Goal: Task Accomplishment & Management: Complete application form

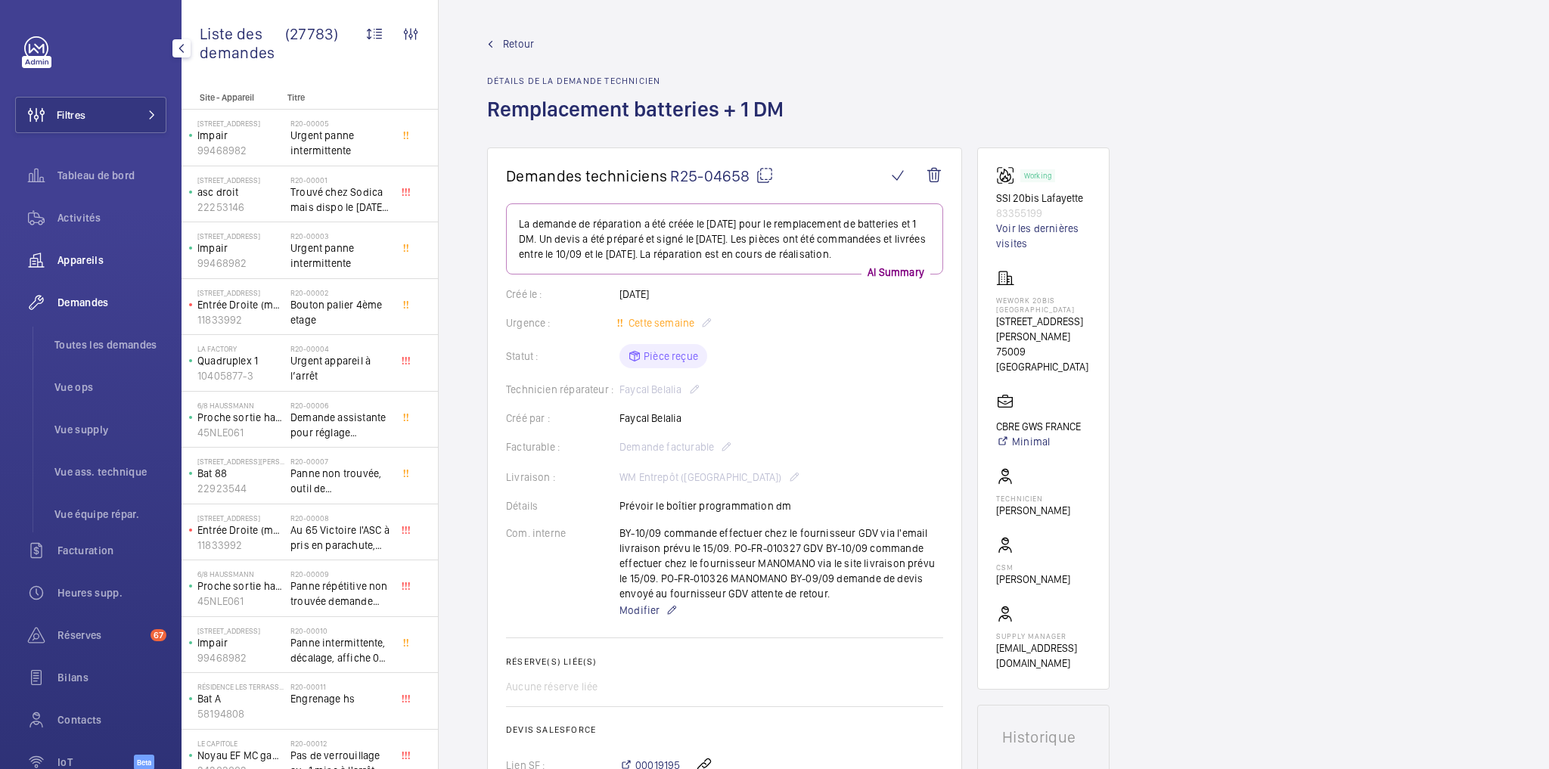
scroll to position [726, 0]
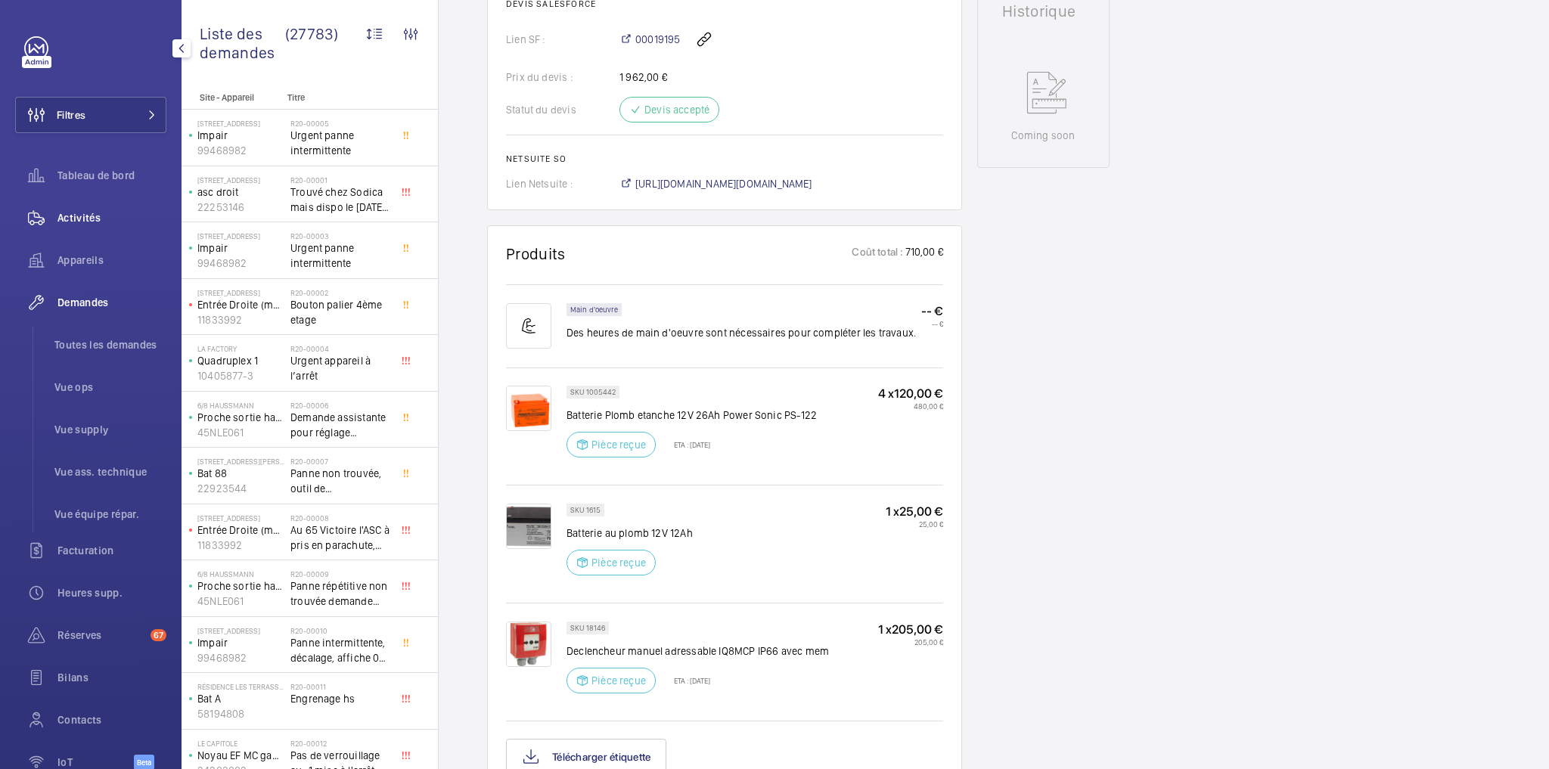
click at [86, 217] on span "Activités" at bounding box center [111, 217] width 109 height 15
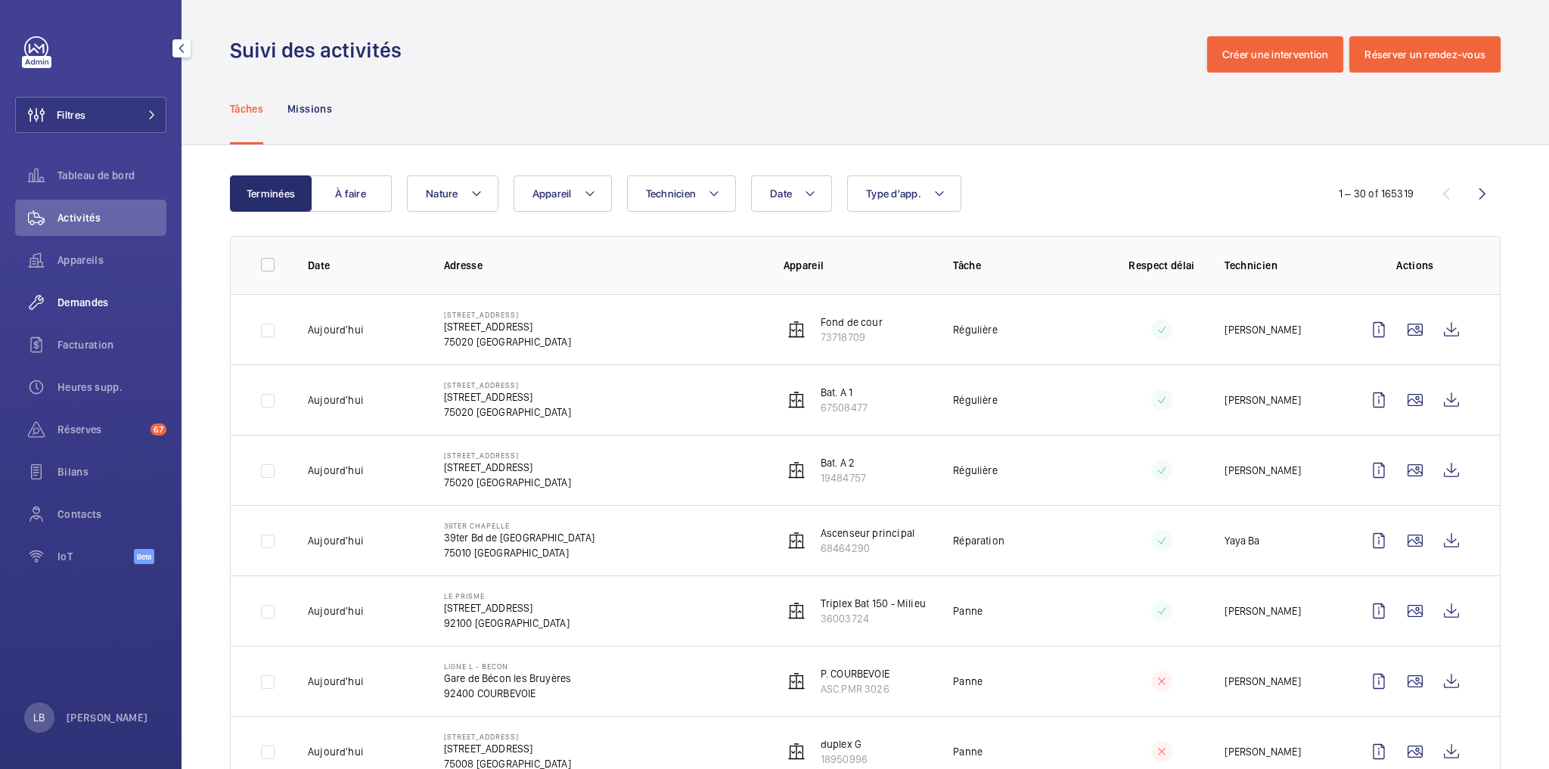
drag, startPoint x: 74, startPoint y: 269, endPoint x: 63, endPoint y: 299, distance: 32.3
click at [65, 297] on span "Demandes" at bounding box center [111, 302] width 109 height 15
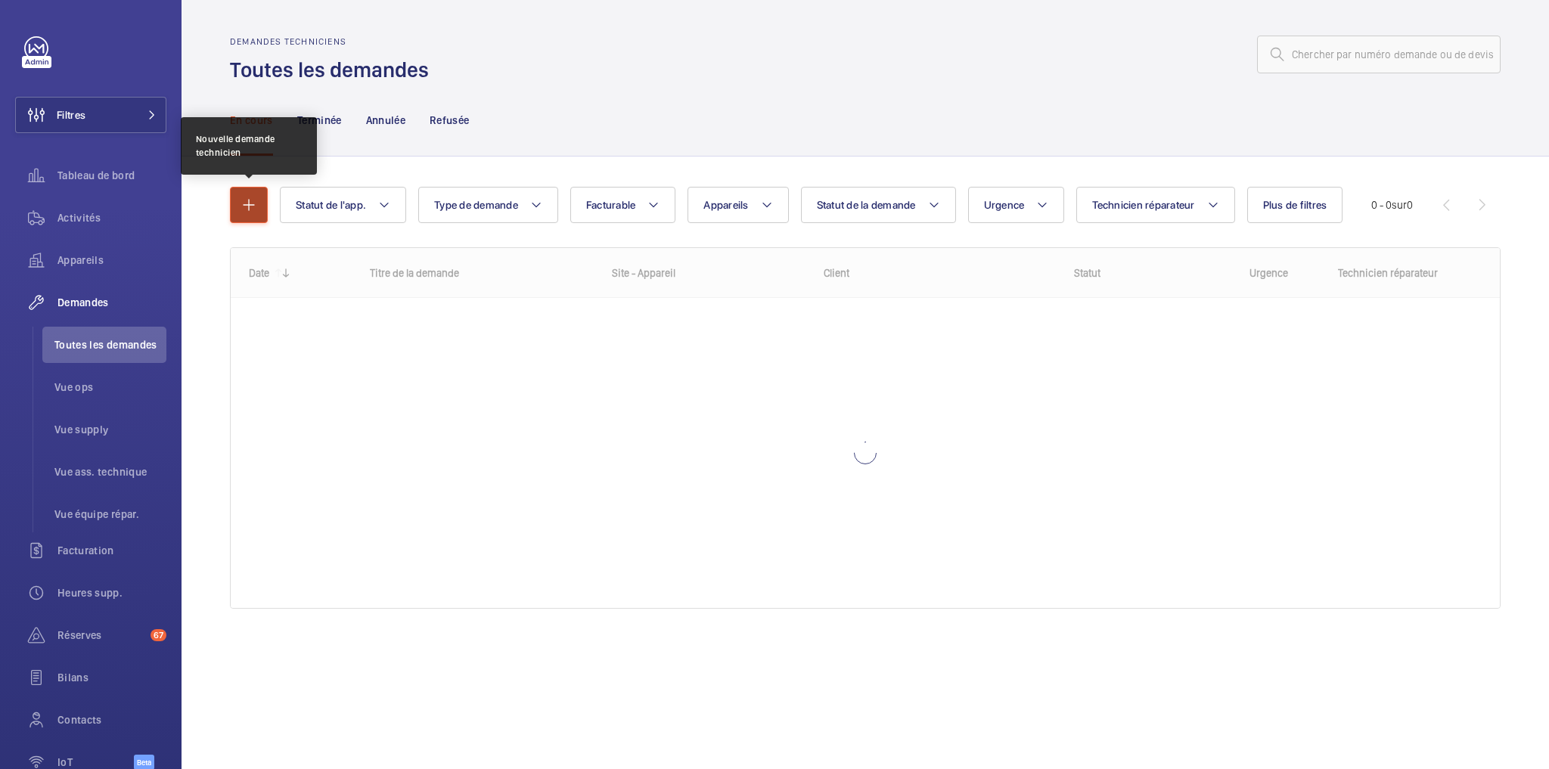
click at [250, 212] on mat-icon "button" at bounding box center [249, 205] width 18 height 18
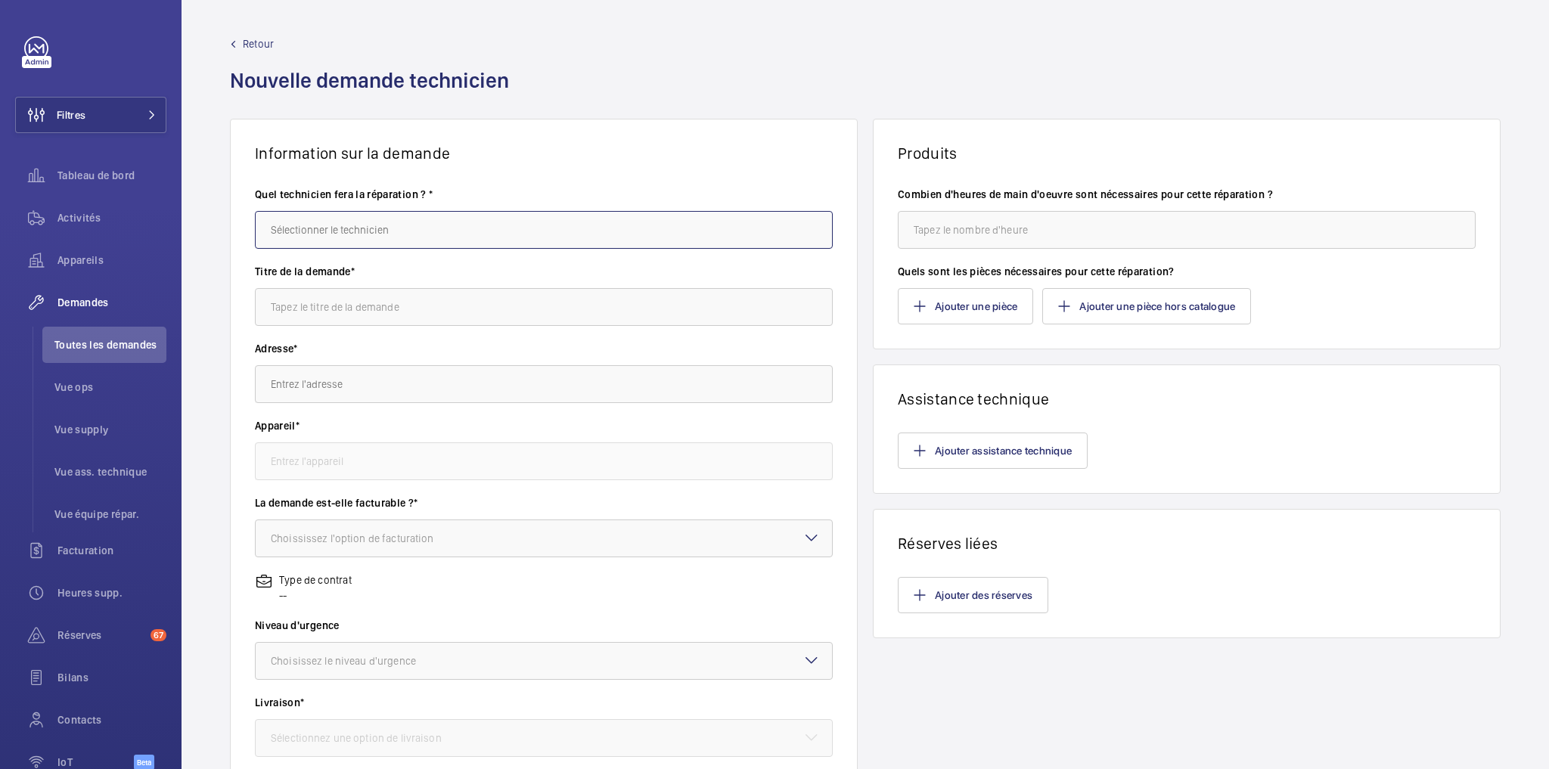
click at [336, 216] on input "text" at bounding box center [544, 230] width 578 height 38
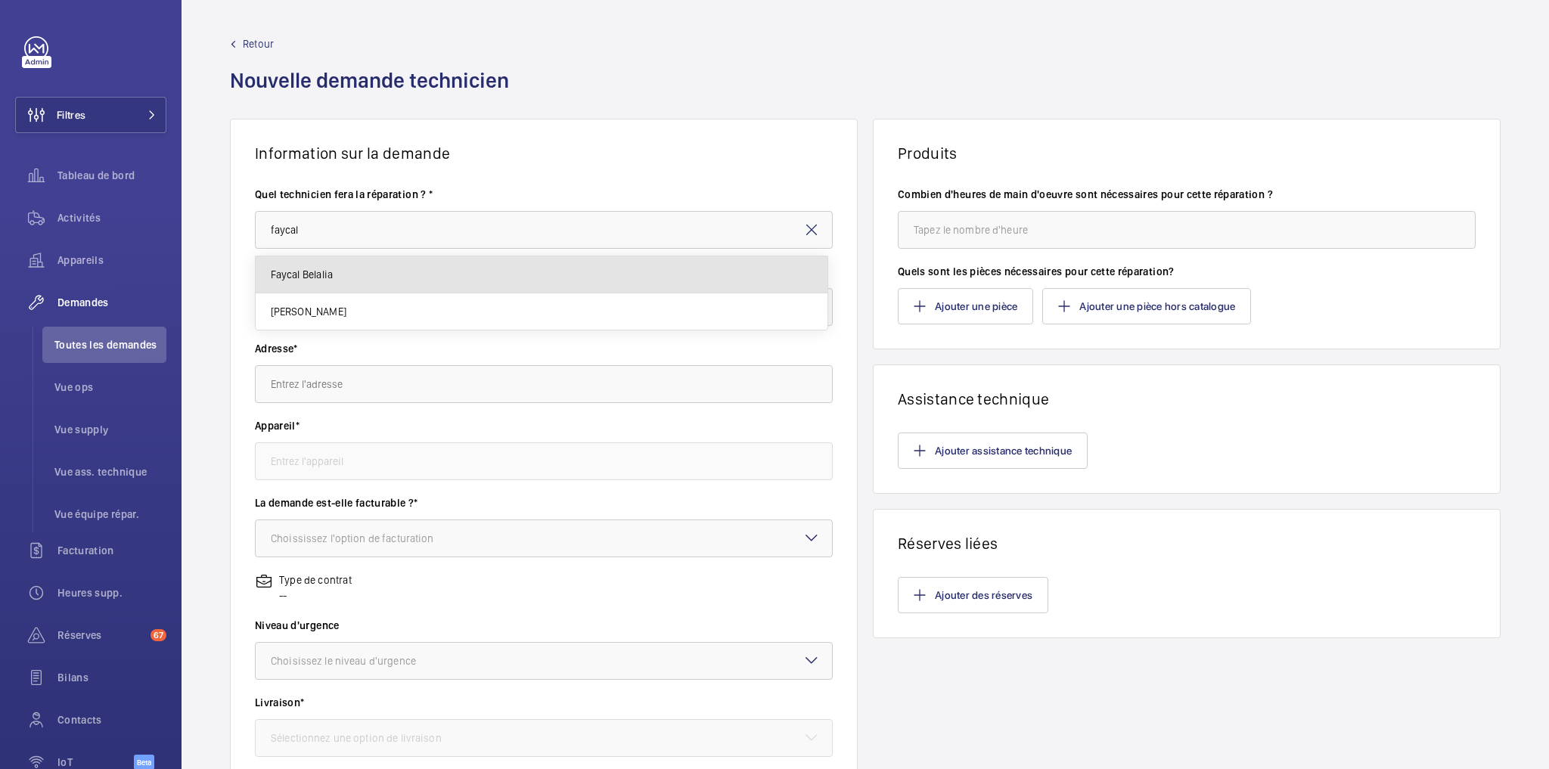
click at [317, 270] on span "Faycal Belalia" at bounding box center [302, 274] width 63 height 15
type input "Faycal Belalia"
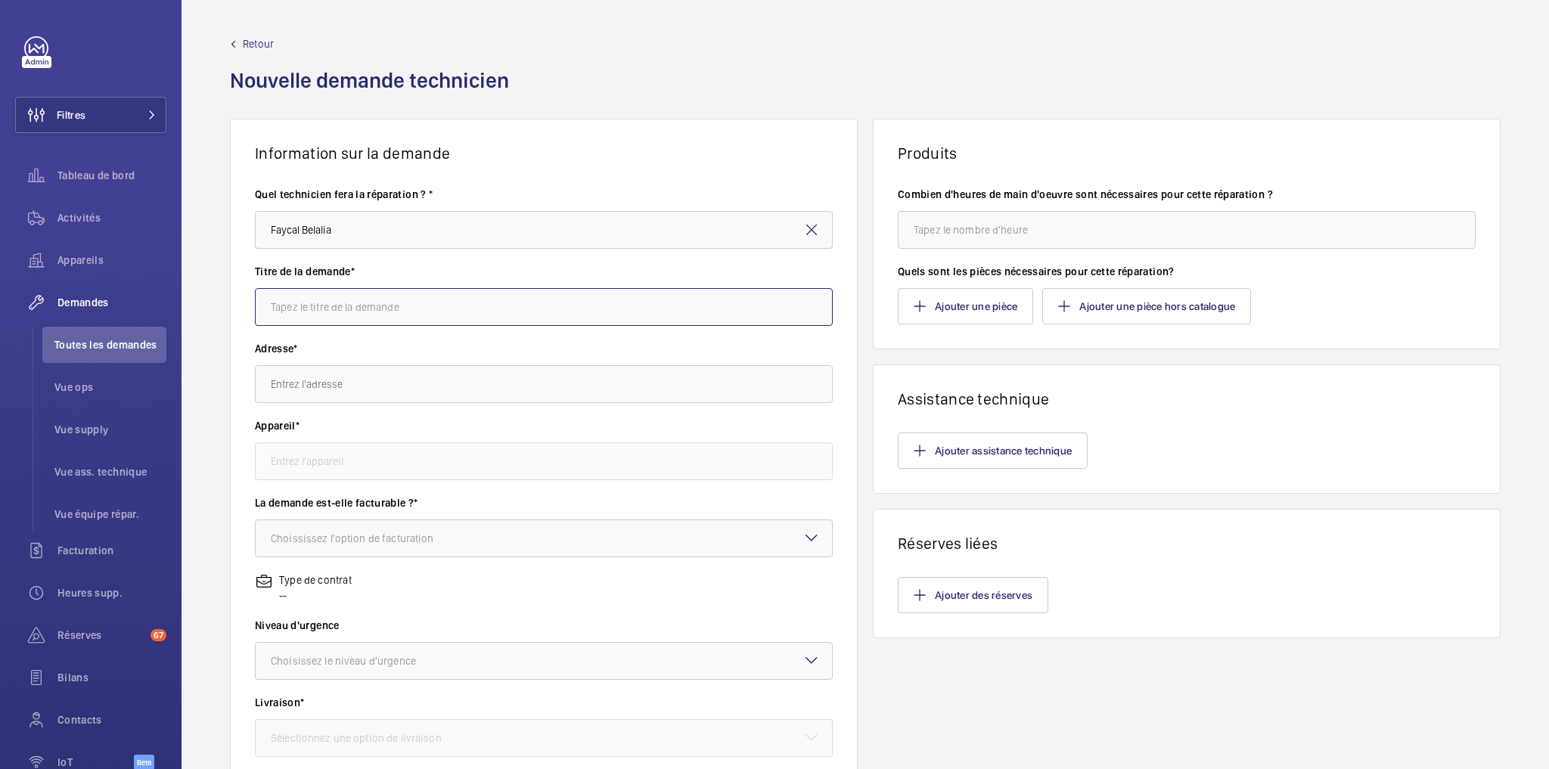
click at [381, 320] on input "text" at bounding box center [544, 307] width 578 height 38
click at [383, 318] on input "R" at bounding box center [544, 307] width 578 height 38
type input "REMPLACEMENT ALTRA+"
click at [363, 387] on input "text" at bounding box center [544, 384] width 578 height 38
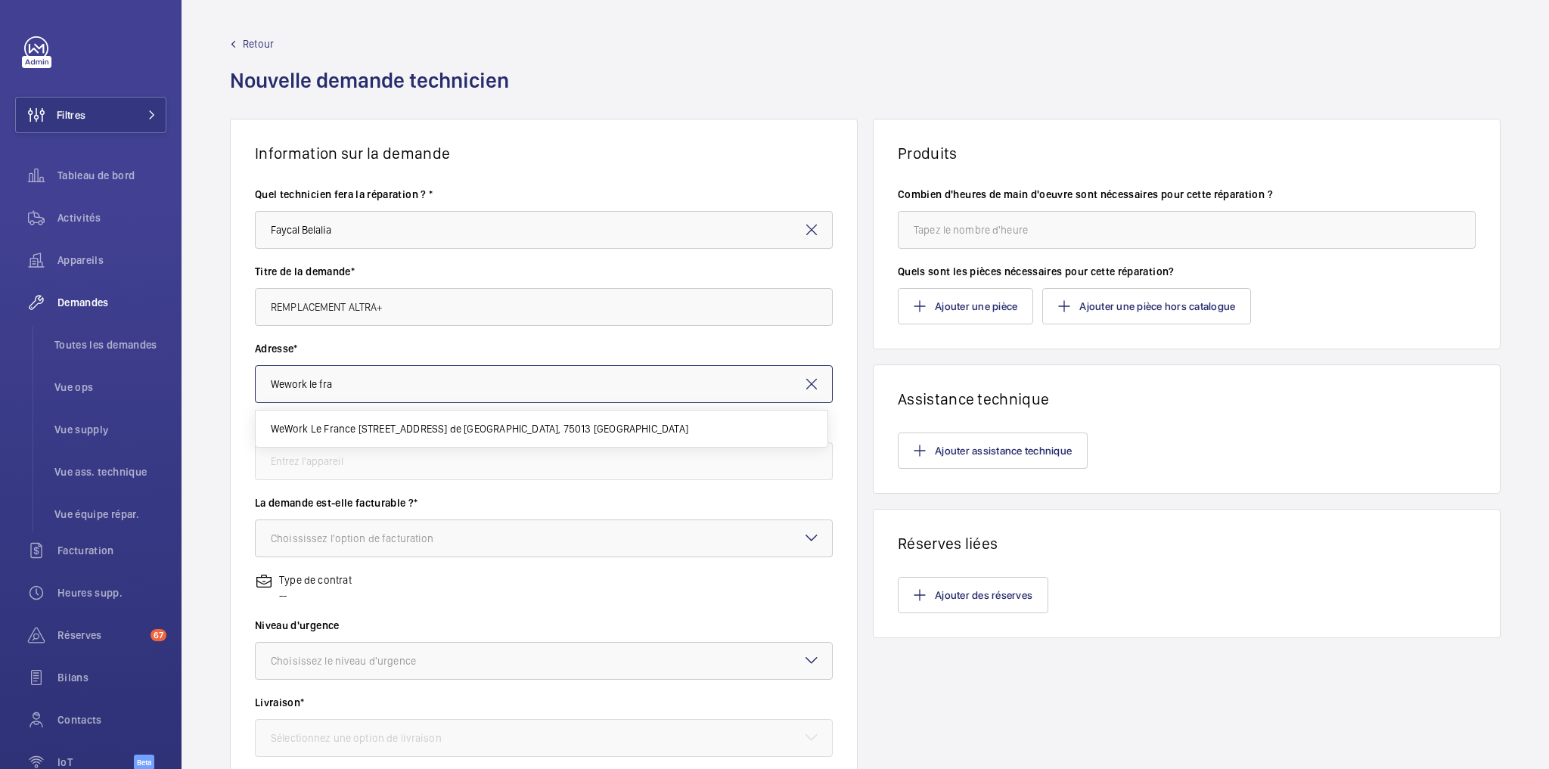
drag, startPoint x: 339, startPoint y: 366, endPoint x: 275, endPoint y: 382, distance: 66.2
click at [340, 366] on input "Wework le fra" at bounding box center [544, 384] width 578 height 38
click at [384, 430] on span "WeWork Le France [STREET_ADDRESS] de [GEOGRAPHIC_DATA], 75013 [GEOGRAPHIC_DATA]" at bounding box center [479, 428] width 417 height 15
type input "WeWork Le France [STREET_ADDRESS] de [GEOGRAPHIC_DATA], 75013 [GEOGRAPHIC_DATA]"
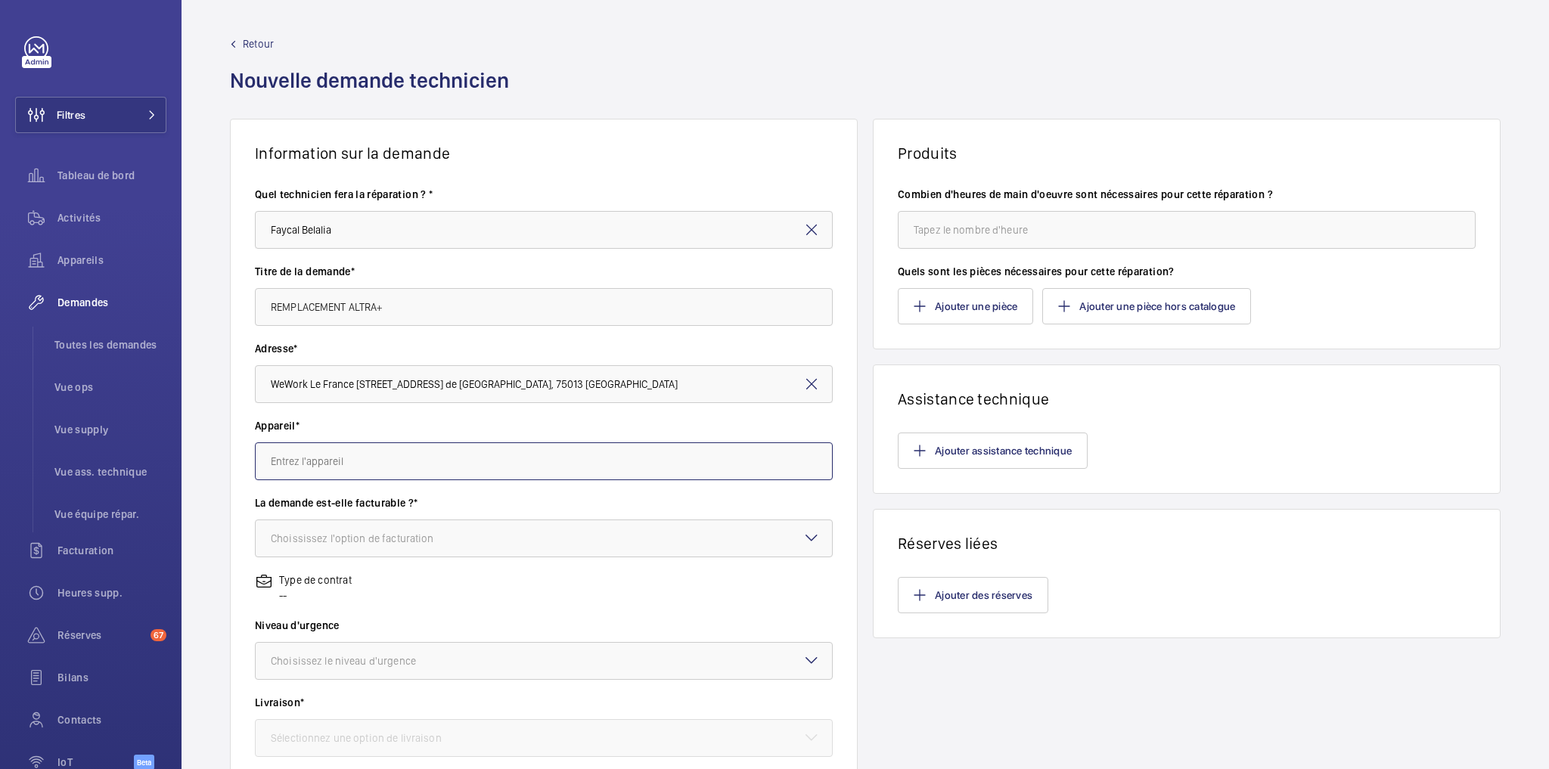
click at [352, 458] on input "text" at bounding box center [544, 461] width 578 height 38
click at [472, 501] on mat-option "57074210 - SSI WeWork Le France" at bounding box center [542, 506] width 573 height 37
type input "57074210 - SSI WeWork Le France"
click at [397, 532] on div "Choississez l'option de facturation" at bounding box center [371, 538] width 201 height 15
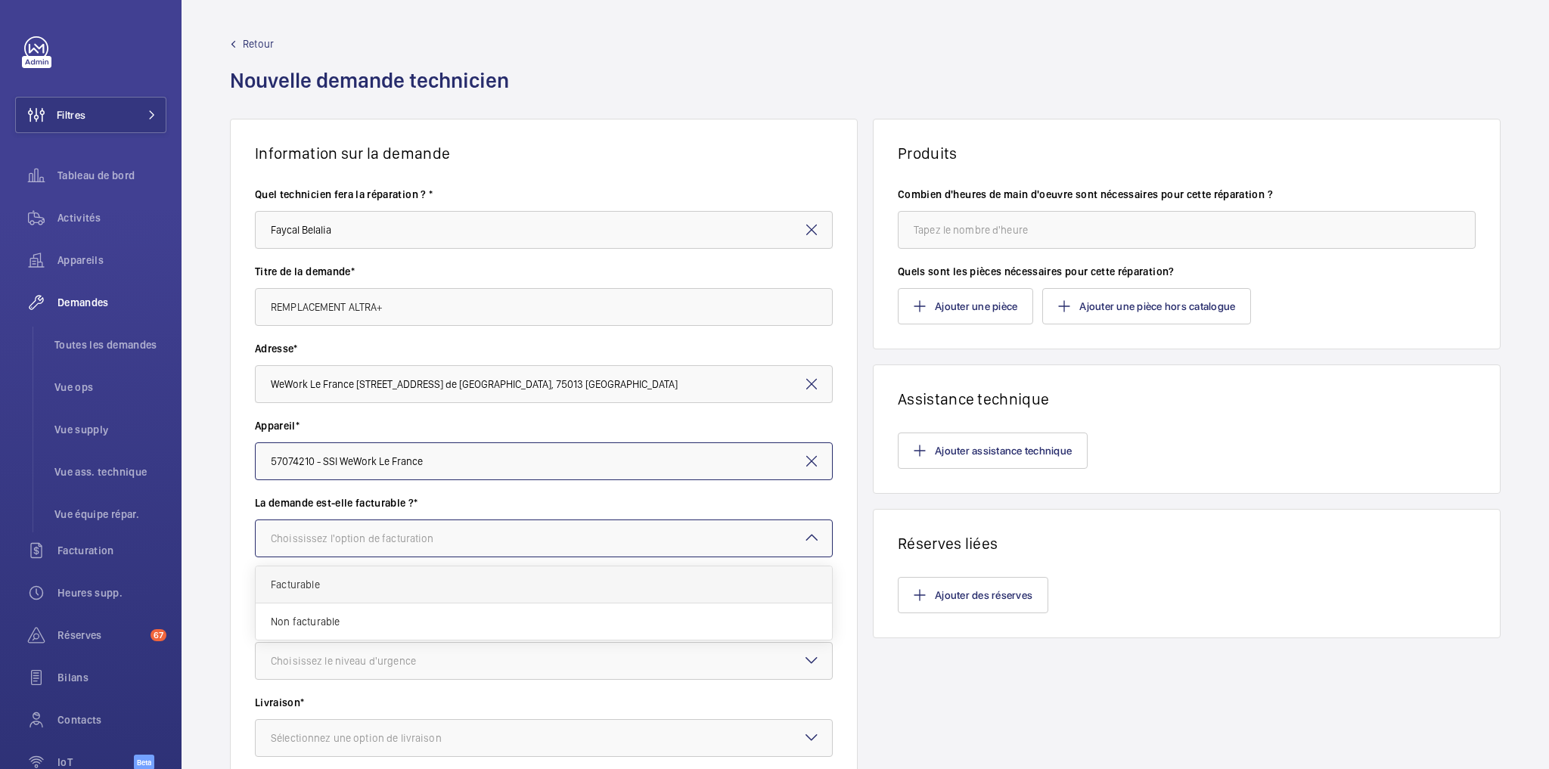
click at [312, 582] on span "Facturable" at bounding box center [544, 584] width 546 height 15
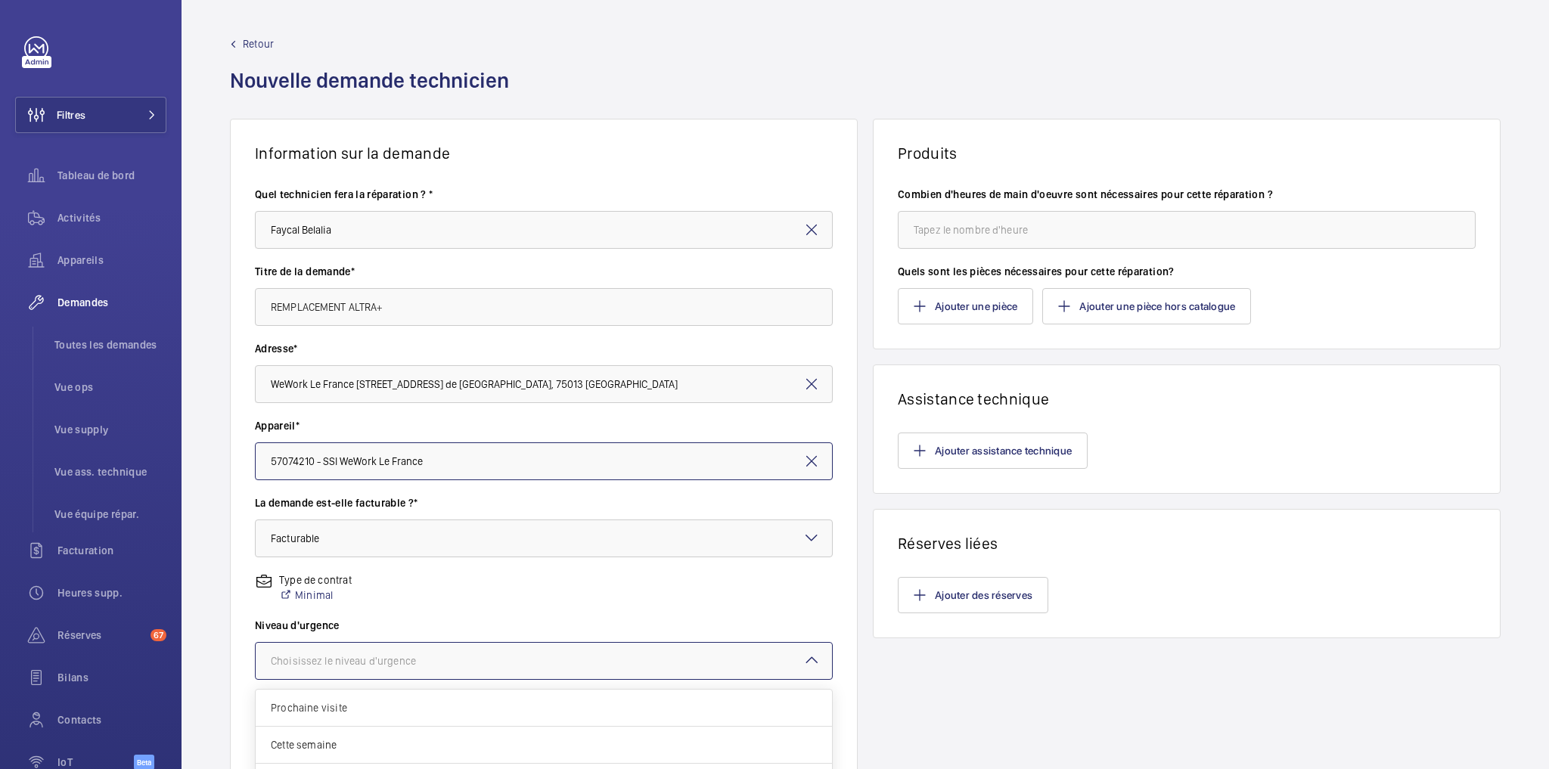
click at [387, 661] on div "Choisissez le niveau d'urgence" at bounding box center [362, 660] width 183 height 15
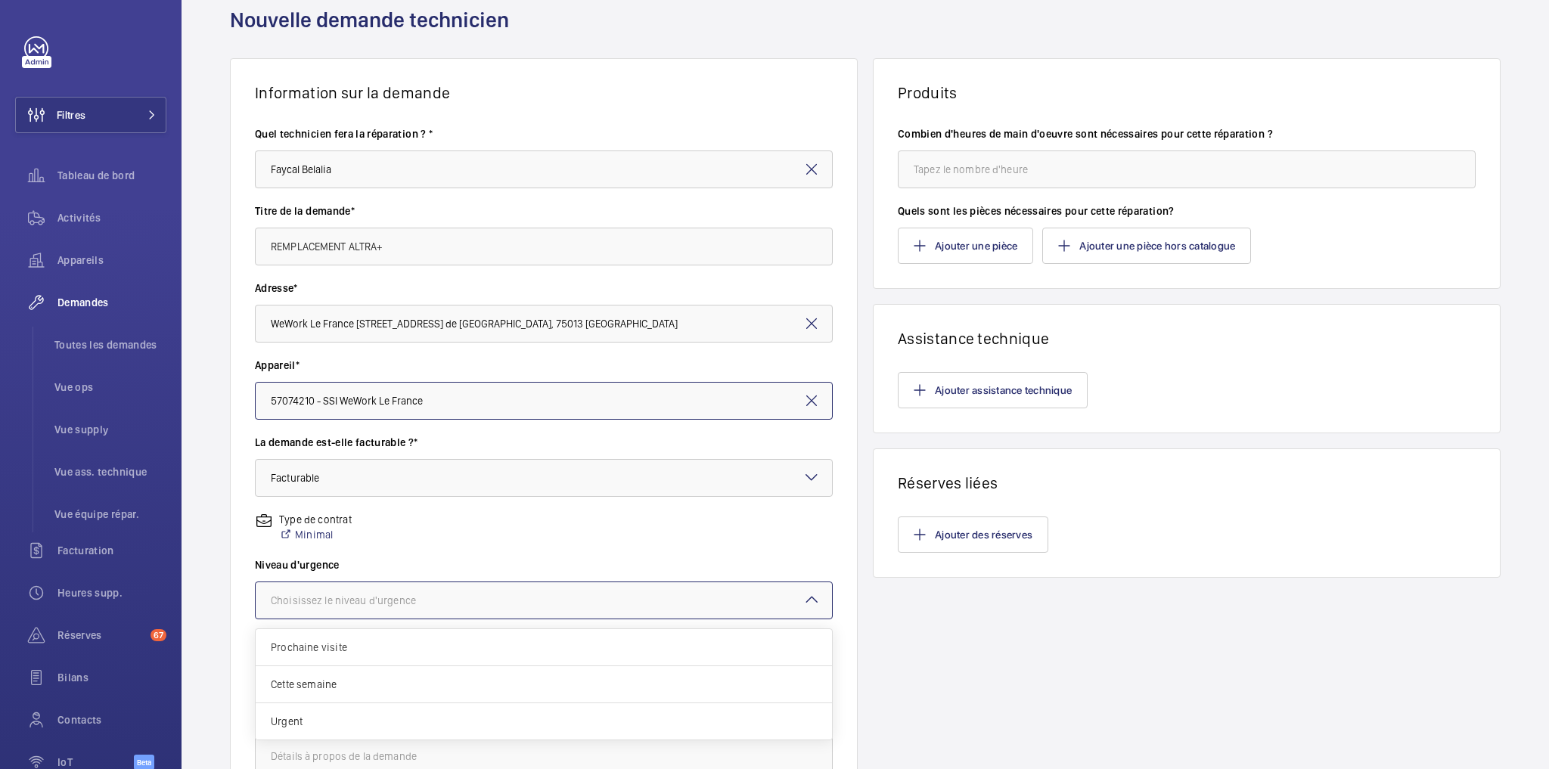
scroll to position [121, 0]
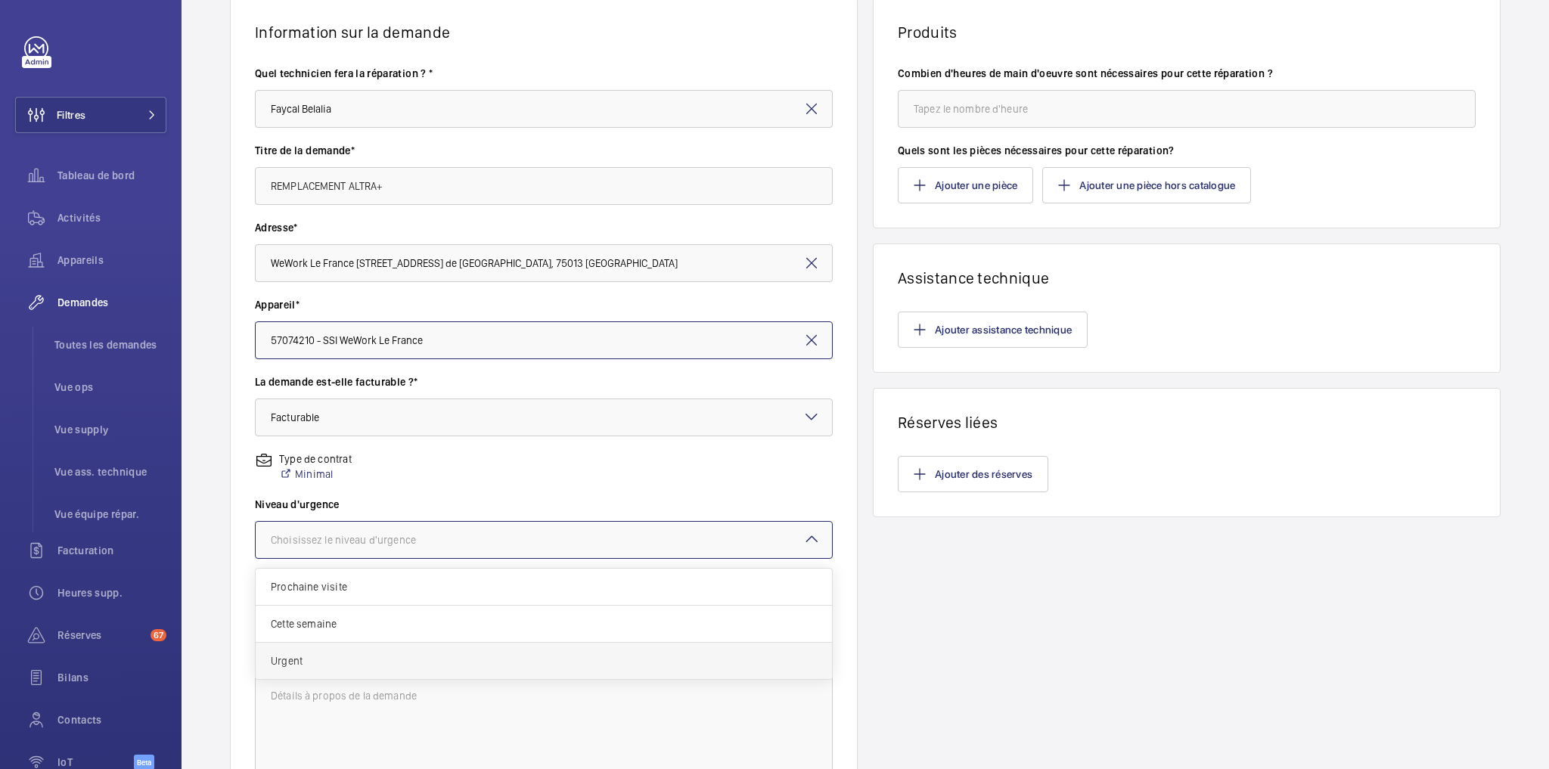
click at [344, 666] on span "Urgent" at bounding box center [544, 660] width 546 height 15
click at [377, 604] on div at bounding box center [544, 617] width 576 height 36
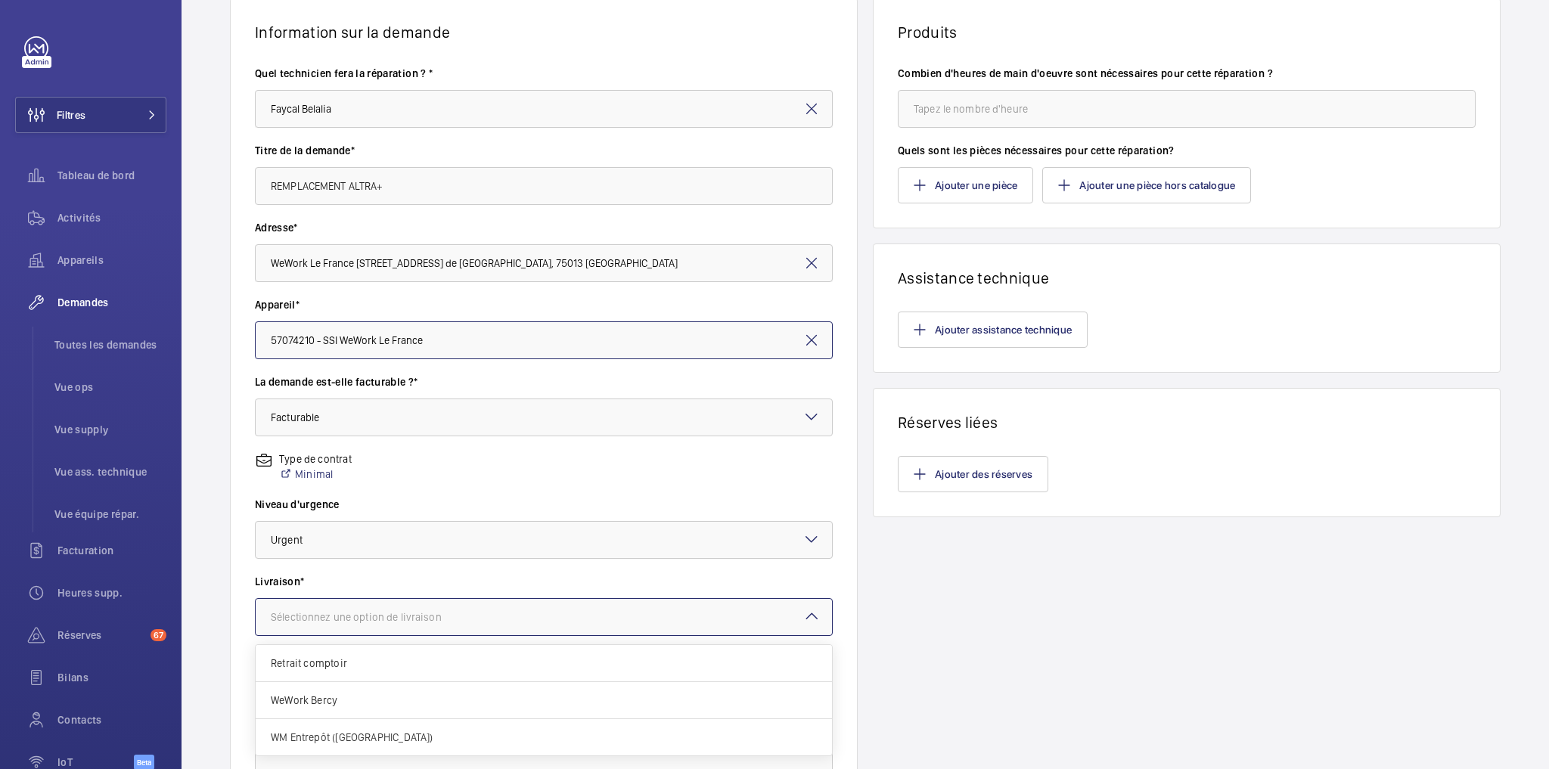
click at [368, 737] on span "WM Entrepôt ([GEOGRAPHIC_DATA])" at bounding box center [544, 737] width 546 height 15
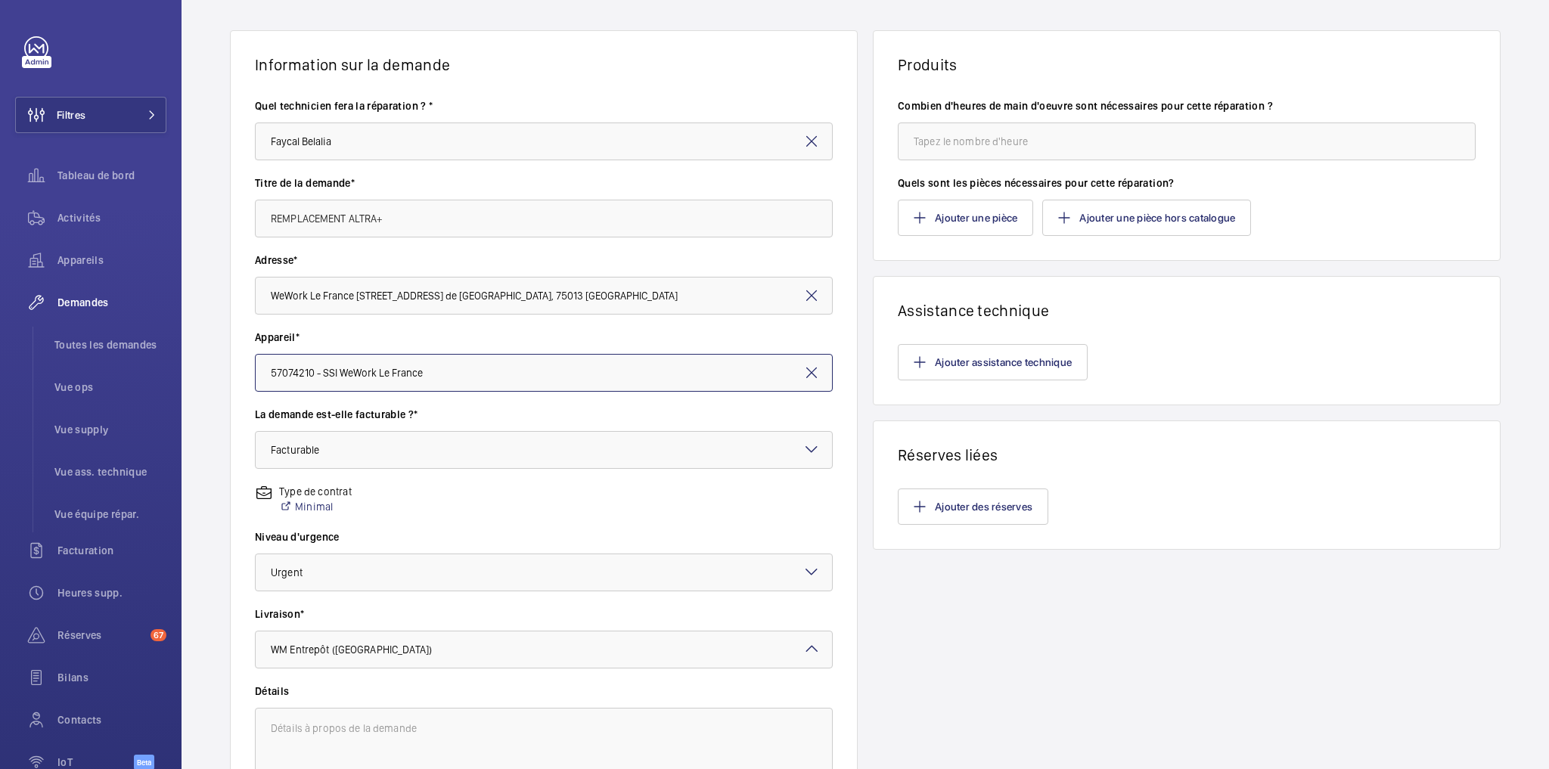
scroll to position [0, 0]
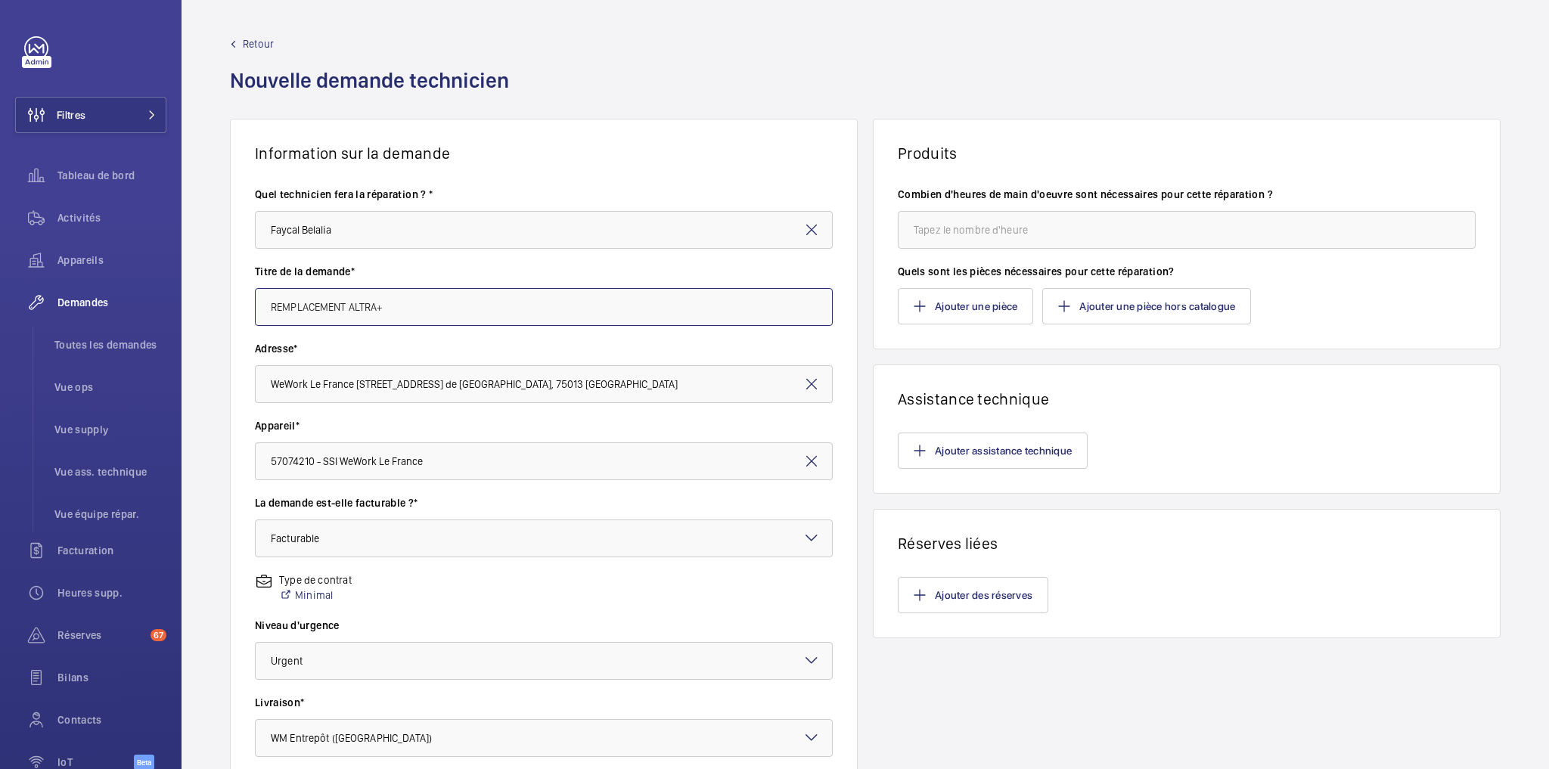
click at [397, 306] on input "REMPLACEMENT ALTRA+" at bounding box center [544, 307] width 578 height 38
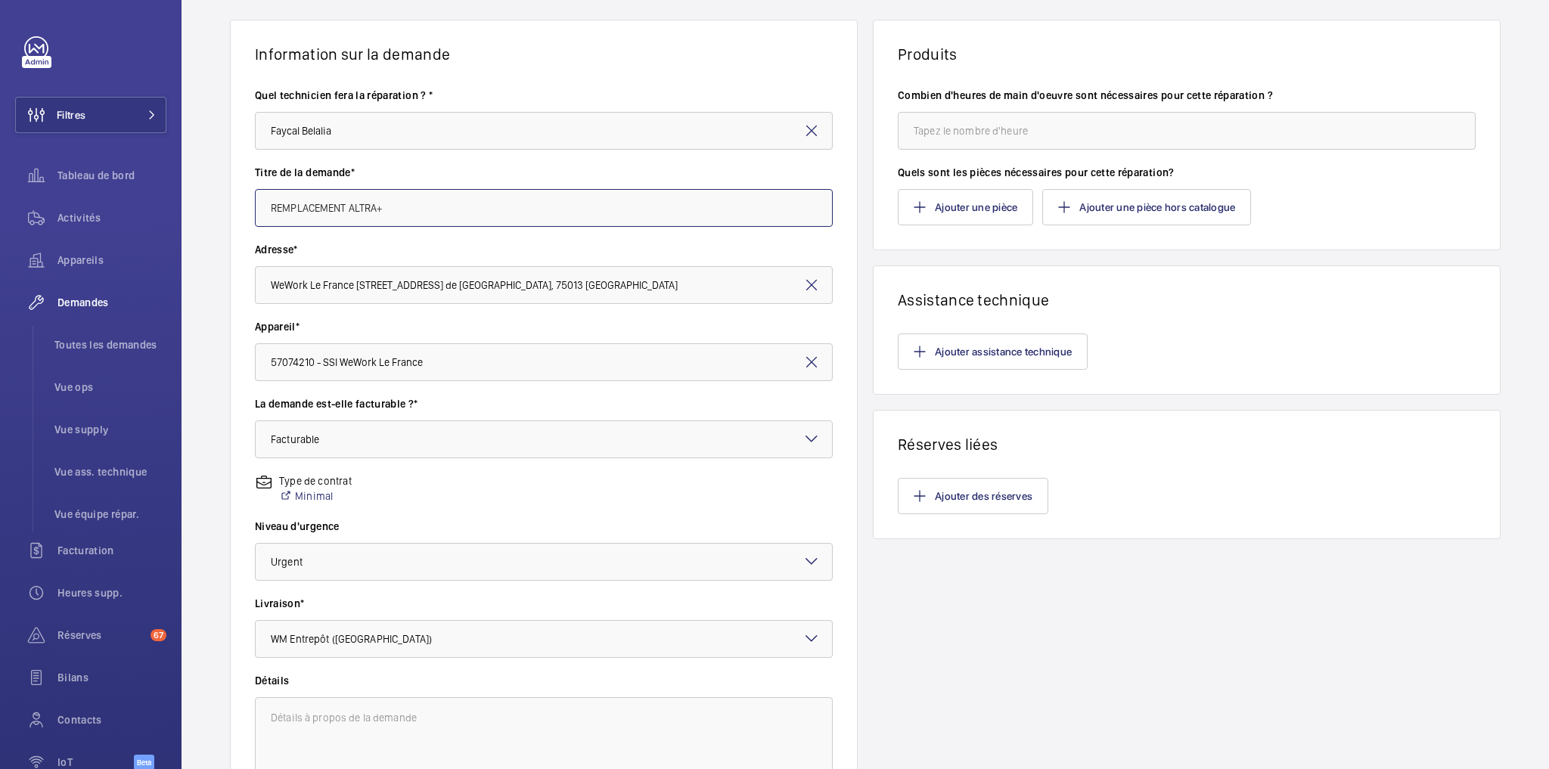
scroll to position [260, 0]
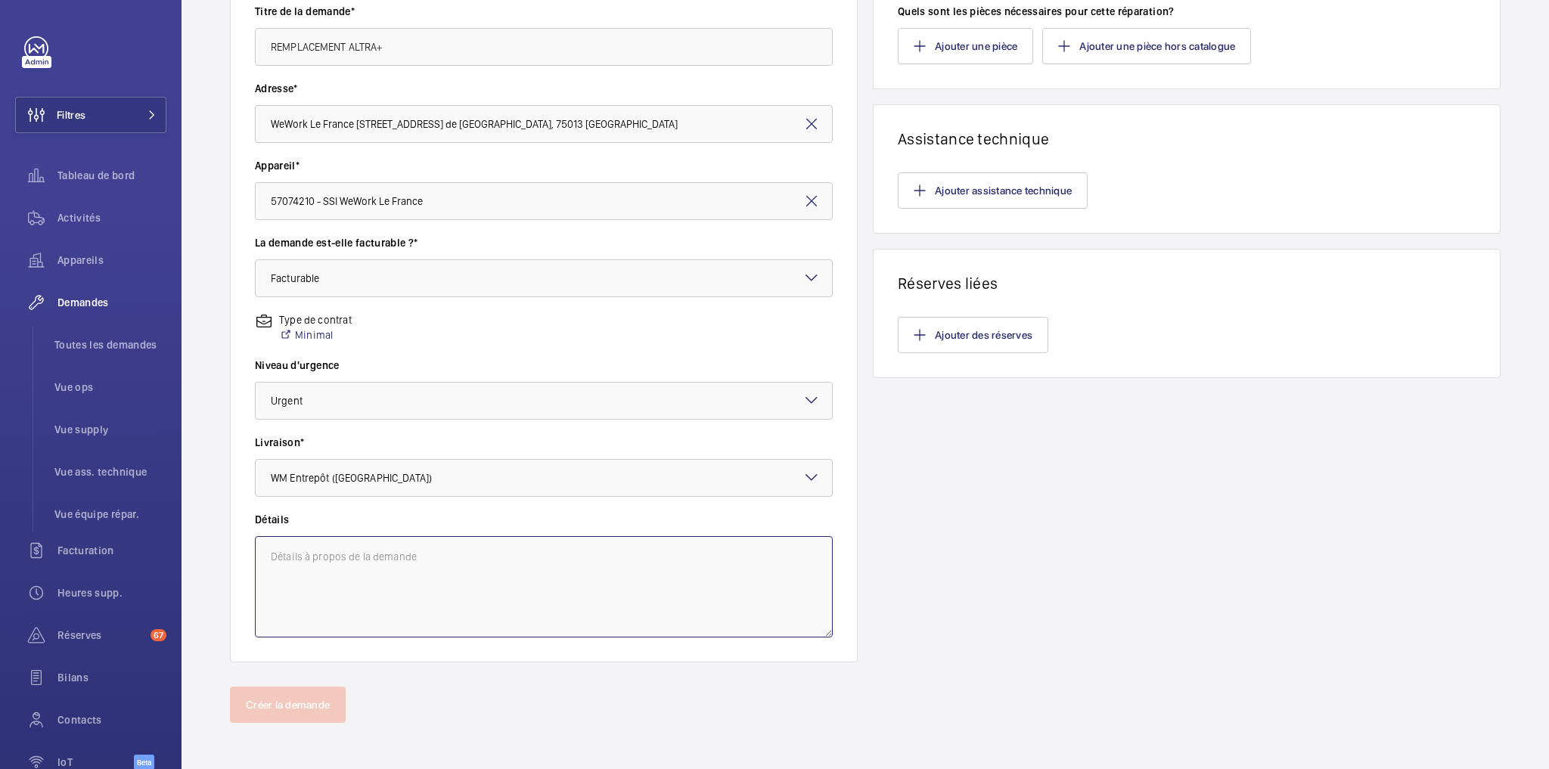
click at [337, 554] on textarea at bounding box center [544, 586] width 578 height 101
paste textarea "REMPLACEMENT ALTRA+"
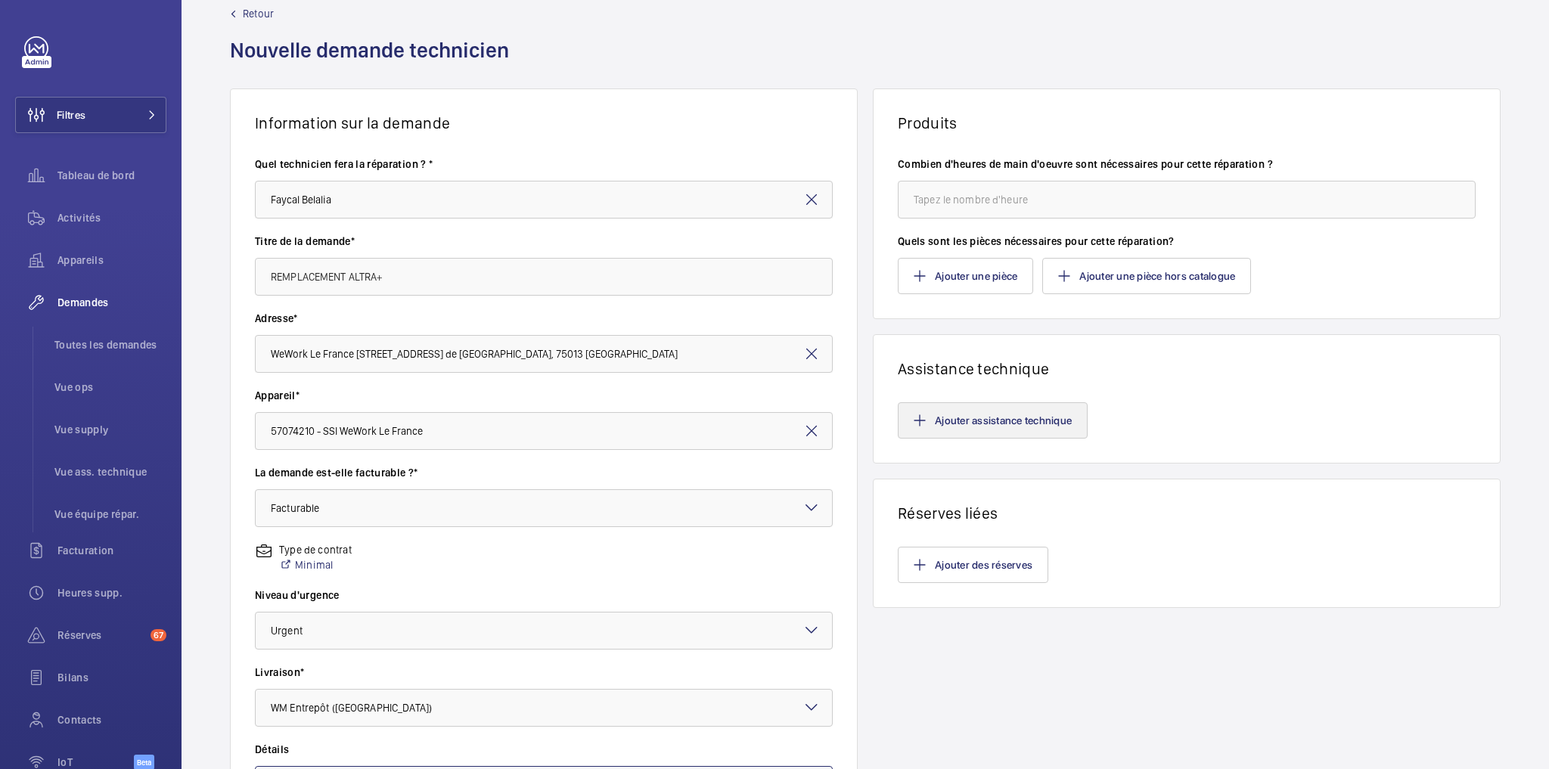
scroll to position [0, 0]
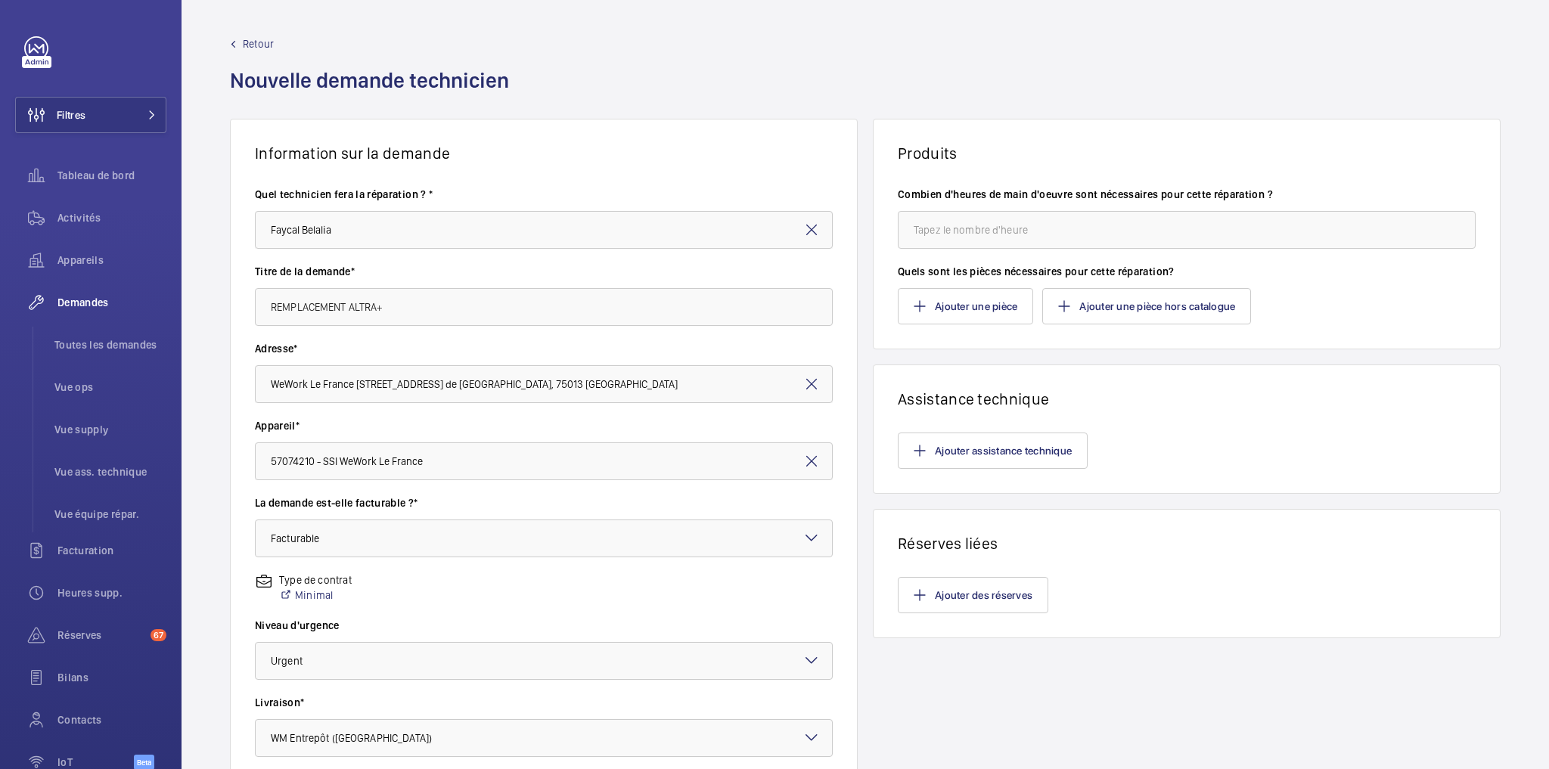
type textarea "REMPLACEMENT ALTRA+"
click at [947, 231] on input "number" at bounding box center [1187, 230] width 578 height 38
type input "2"
click at [970, 305] on button "Ajouter une pièce" at bounding box center [965, 306] width 135 height 36
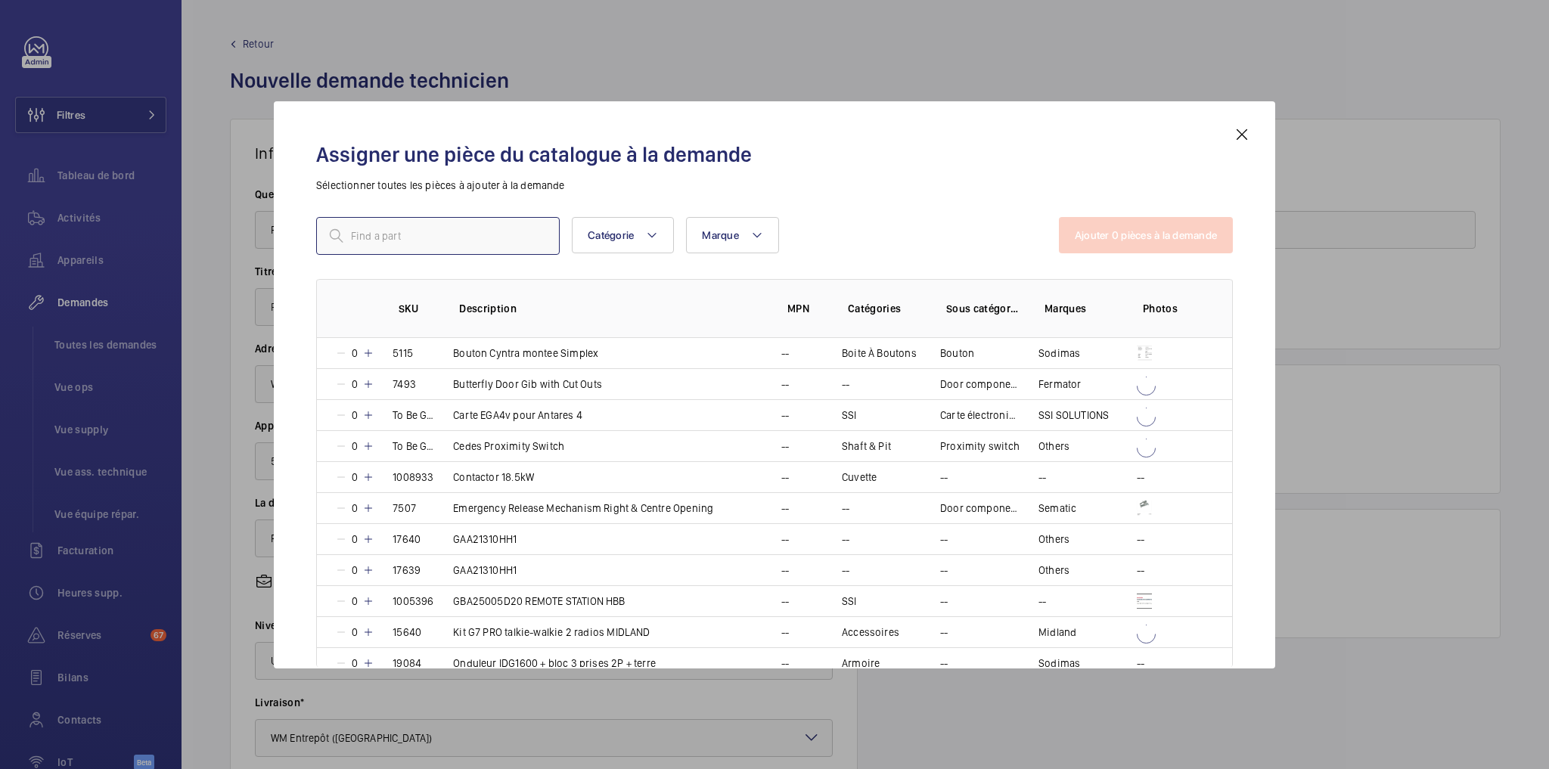
click at [412, 231] on input "text" at bounding box center [438, 236] width 244 height 38
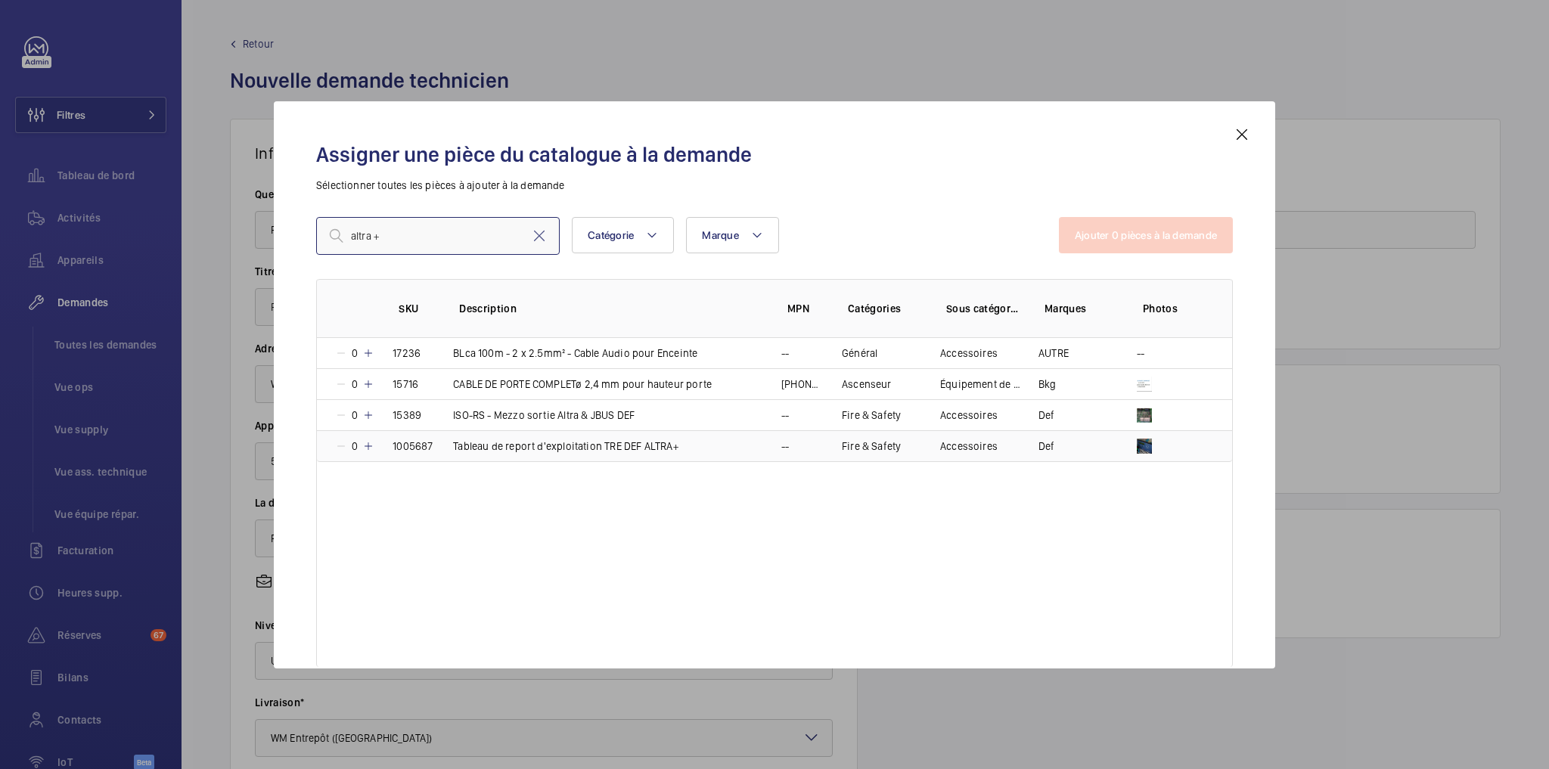
type input "altra +"
click at [710, 442] on td "Tableau de report d'exploitation TRE DEF ALTRA+" at bounding box center [599, 446] width 328 height 32
drag, startPoint x: 1097, startPoint y: 436, endPoint x: 1085, endPoint y: 439, distance: 11.7
click at [1143, 228] on button "Ajouter 1 pièces à la demande" at bounding box center [1147, 235] width 172 height 36
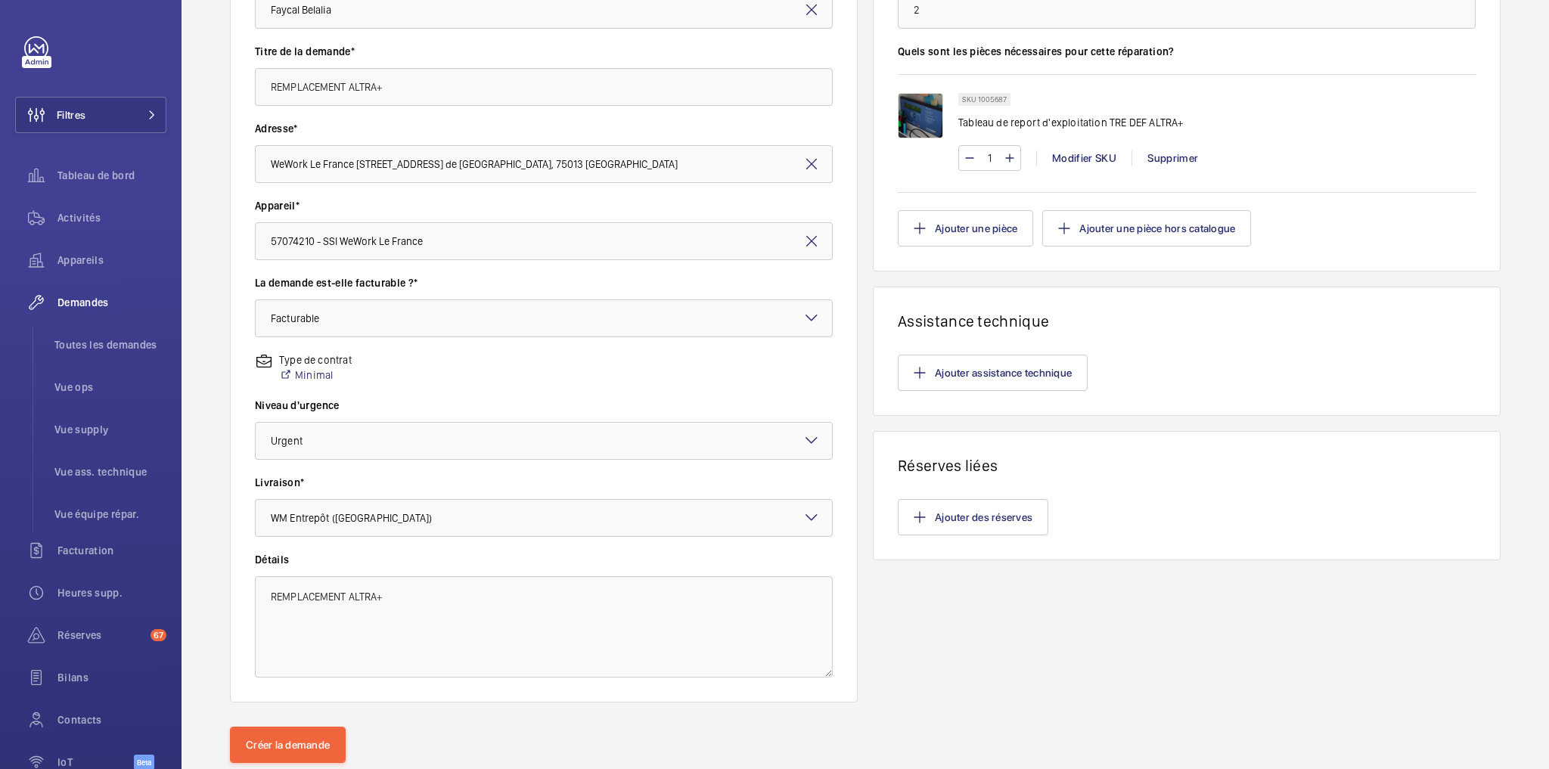
scroll to position [260, 0]
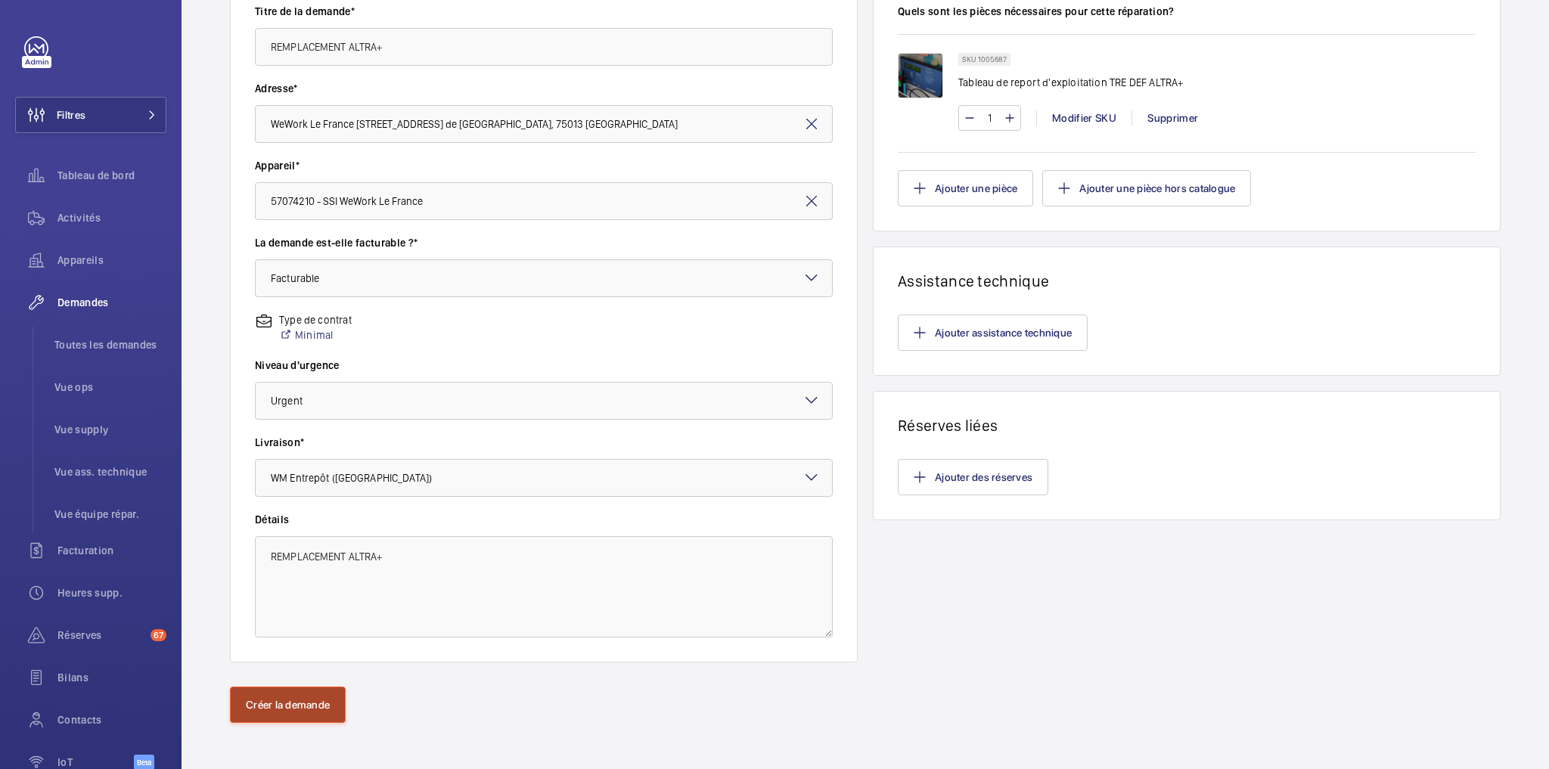
click at [294, 696] on button "Créer la demande" at bounding box center [288, 705] width 116 height 36
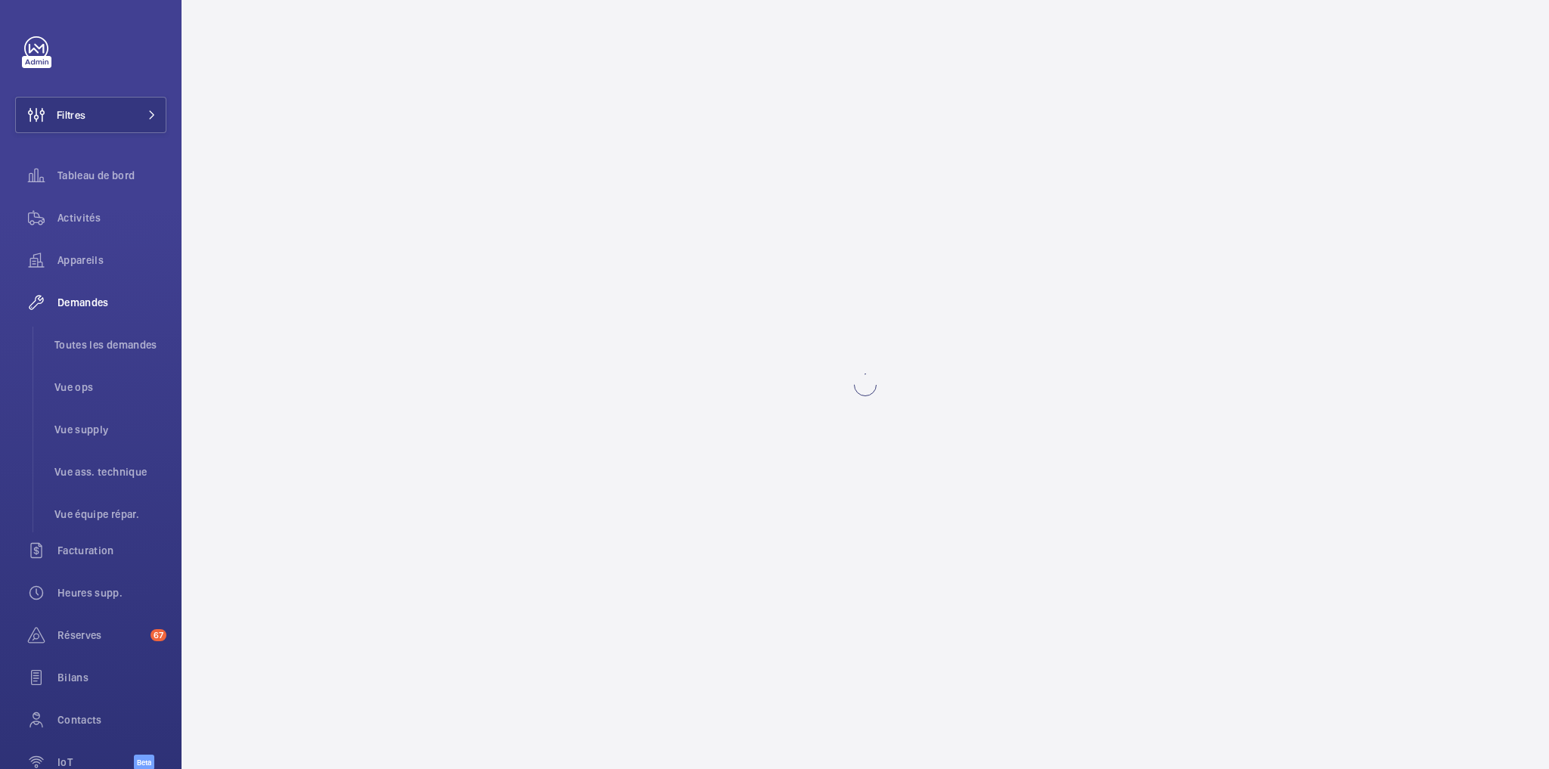
scroll to position [0, 0]
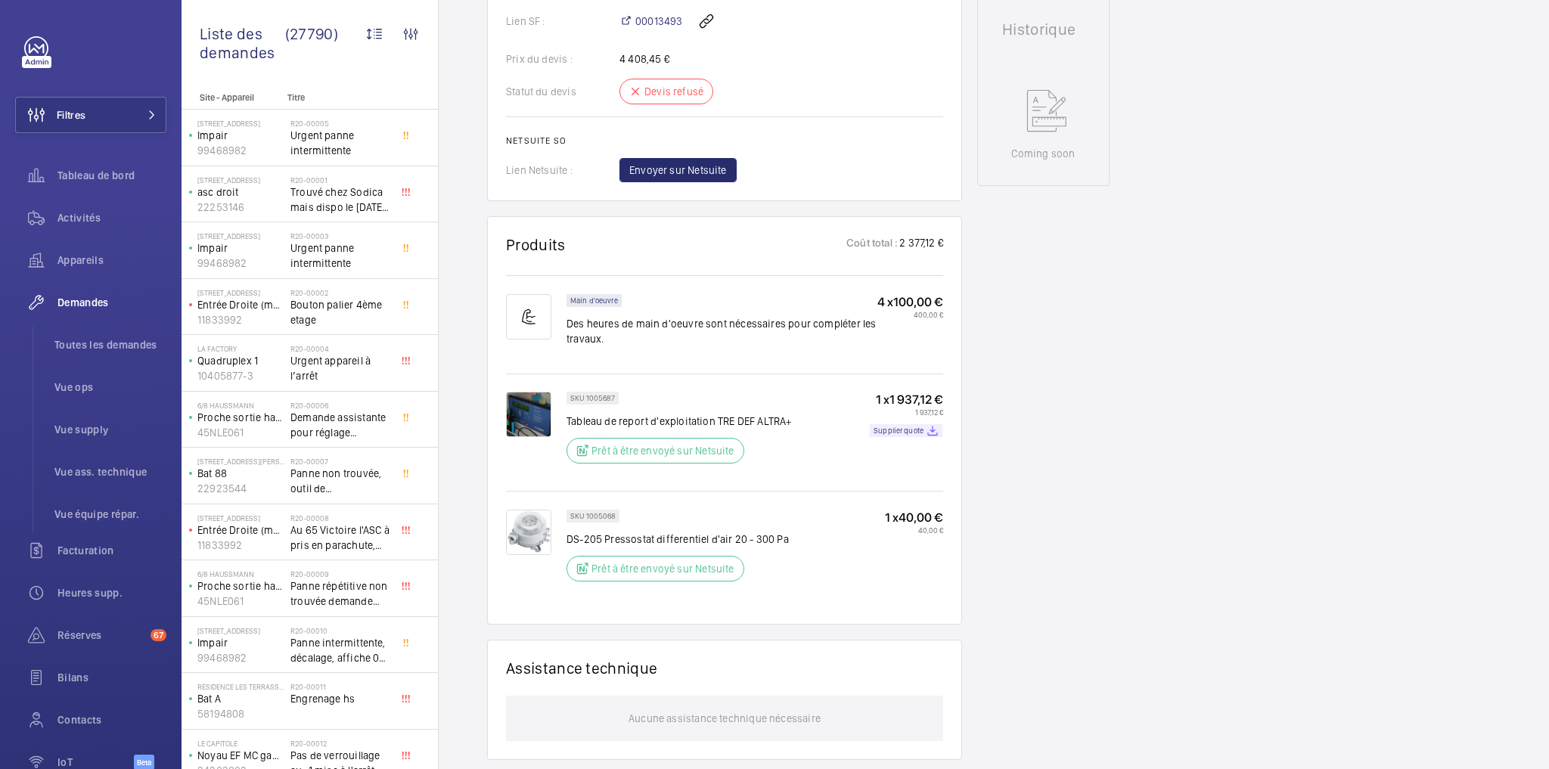
scroll to position [726, 0]
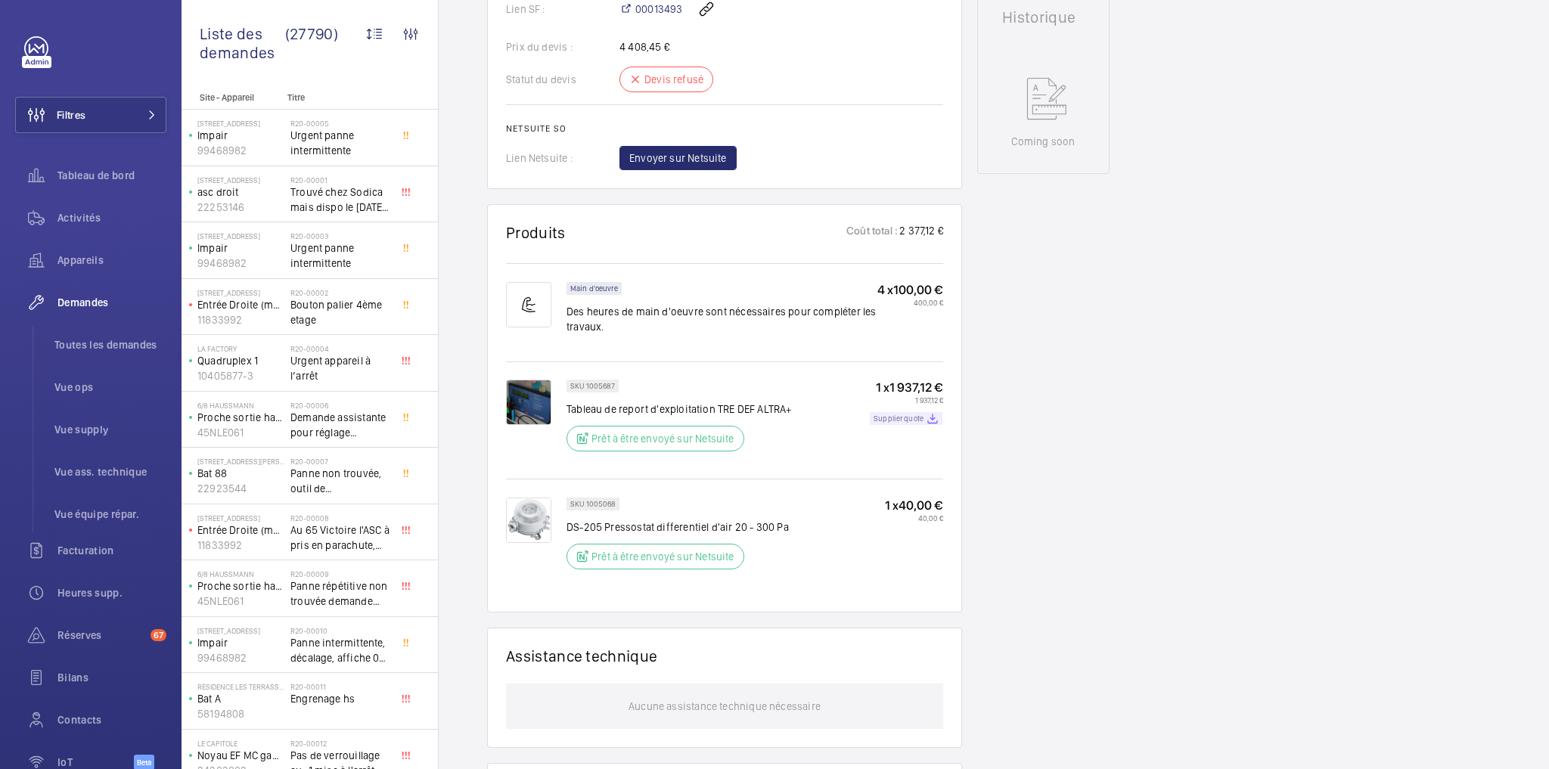
click at [911, 416] on p "Supplier quote" at bounding box center [899, 418] width 50 height 5
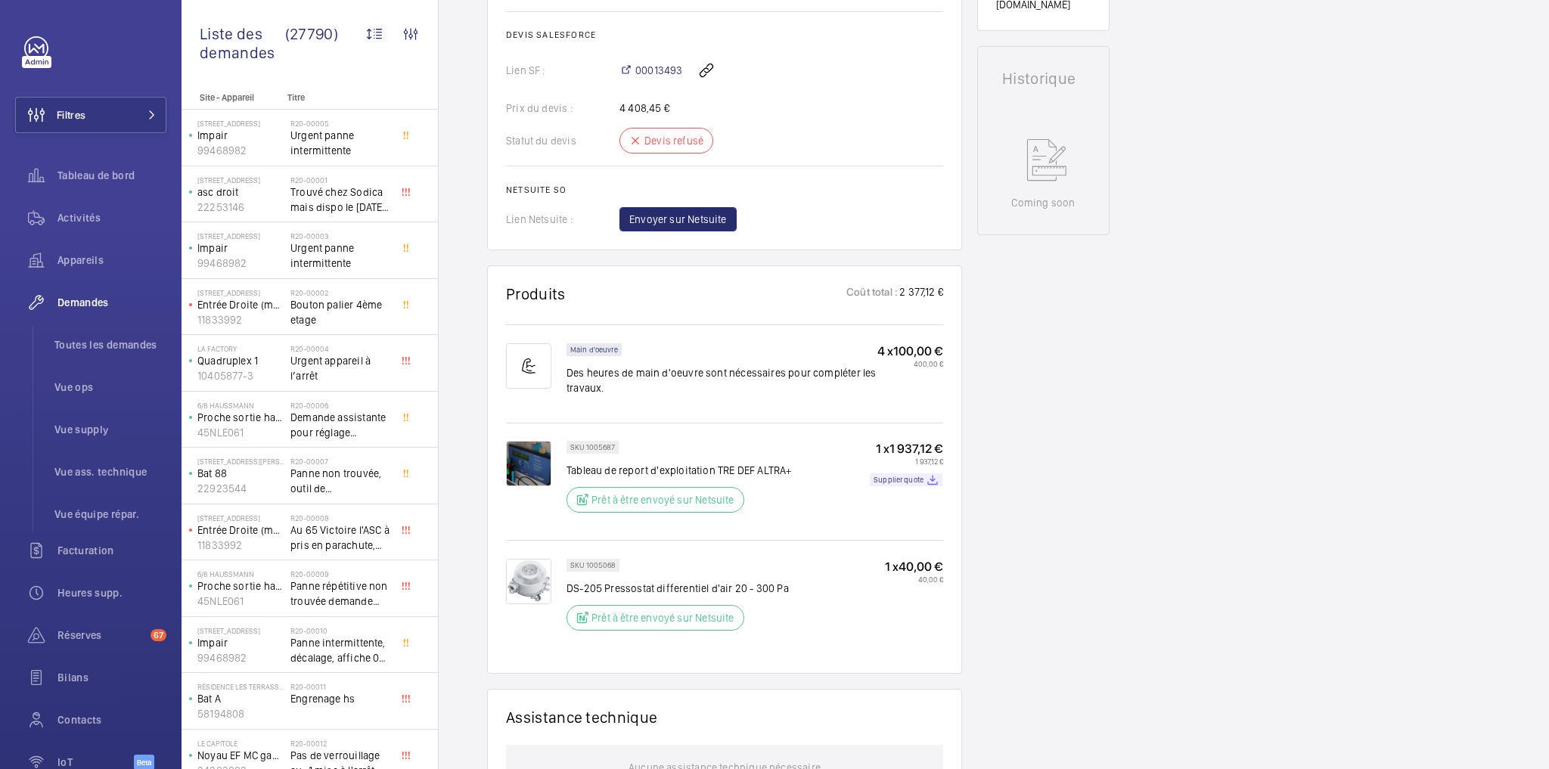
scroll to position [605, 0]
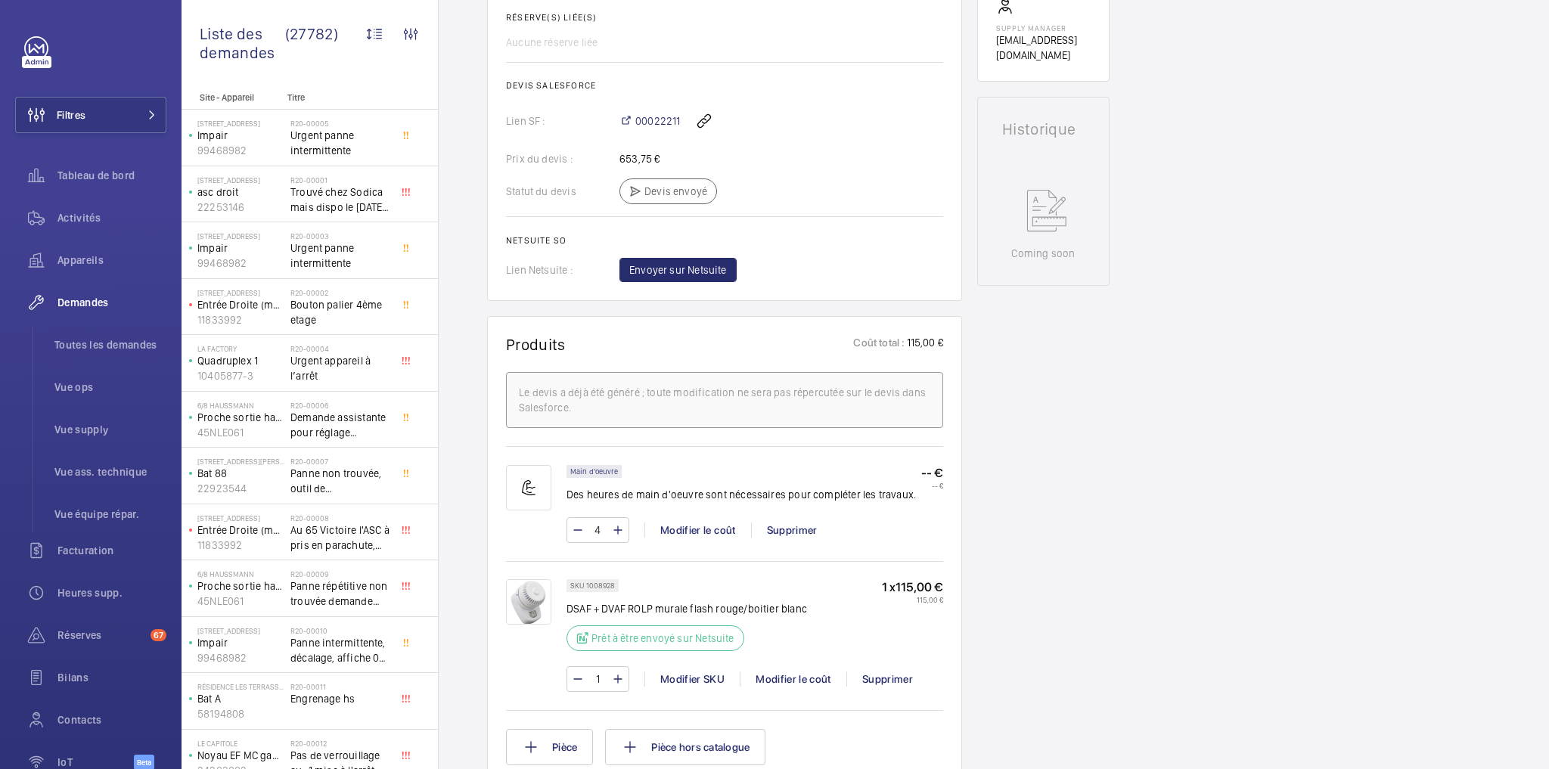
scroll to position [333, 0]
